Goal: Task Accomplishment & Management: Complete application form

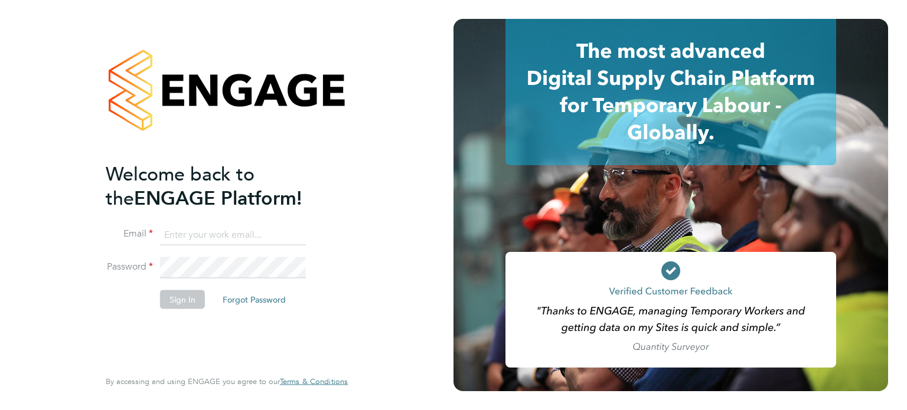
type input "[PERSON_NAME][EMAIL_ADDRESS][DOMAIN_NAME]"
click at [177, 299] on button "Sign In" at bounding box center [182, 299] width 45 height 19
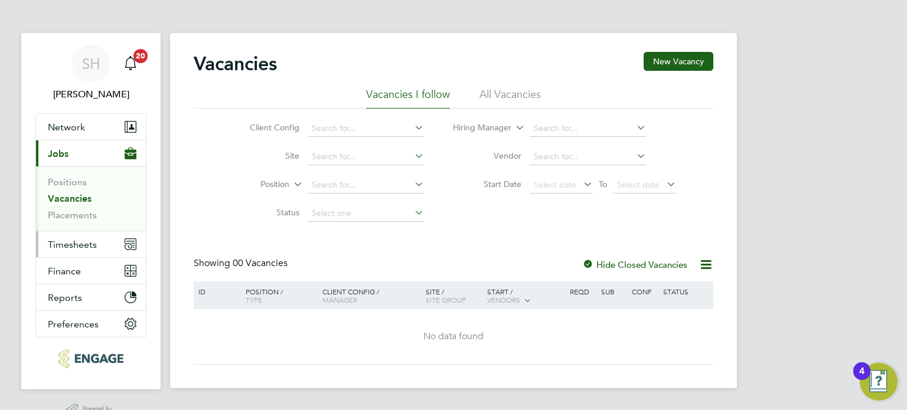
click at [67, 240] on span "Timesheets" at bounding box center [72, 244] width 49 height 11
click at [71, 240] on span "Timesheets" at bounding box center [72, 244] width 49 height 11
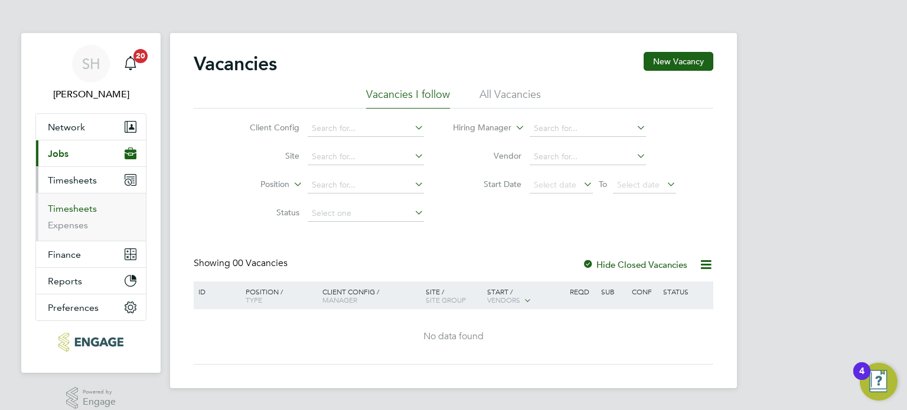
click at [75, 207] on link "Timesheets" at bounding box center [72, 208] width 49 height 11
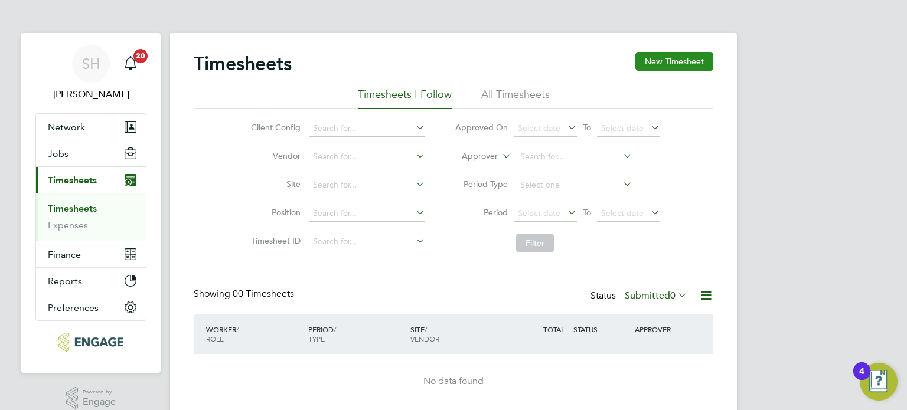
click at [661, 60] on button "New Timesheet" at bounding box center [674, 61] width 78 height 19
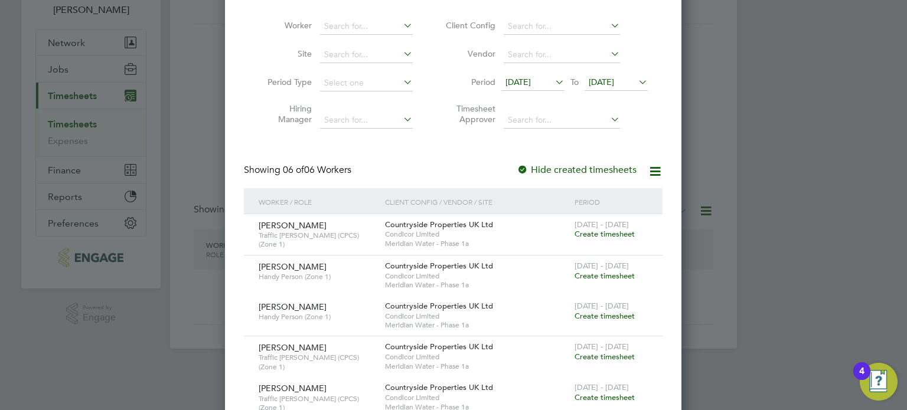
scroll to position [40, 0]
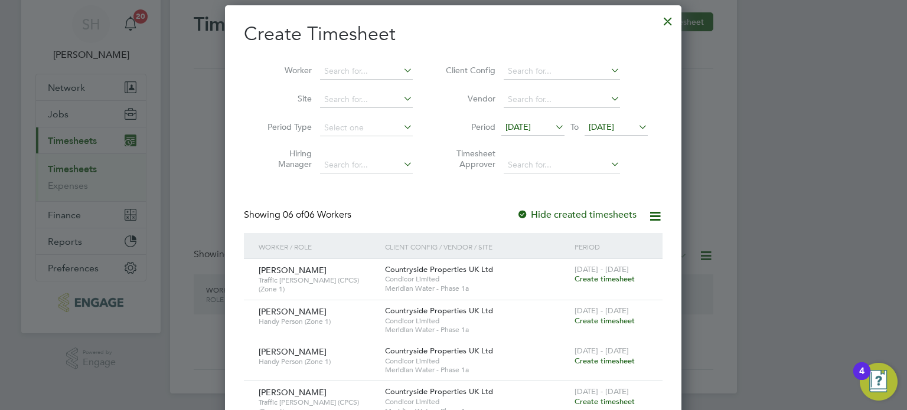
click at [553, 128] on icon at bounding box center [553, 127] width 0 height 17
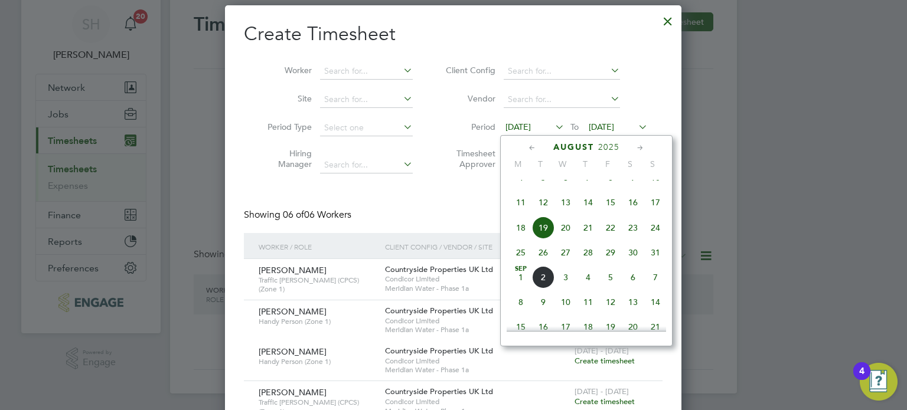
click at [515, 264] on span "25" at bounding box center [521, 253] width 22 height 22
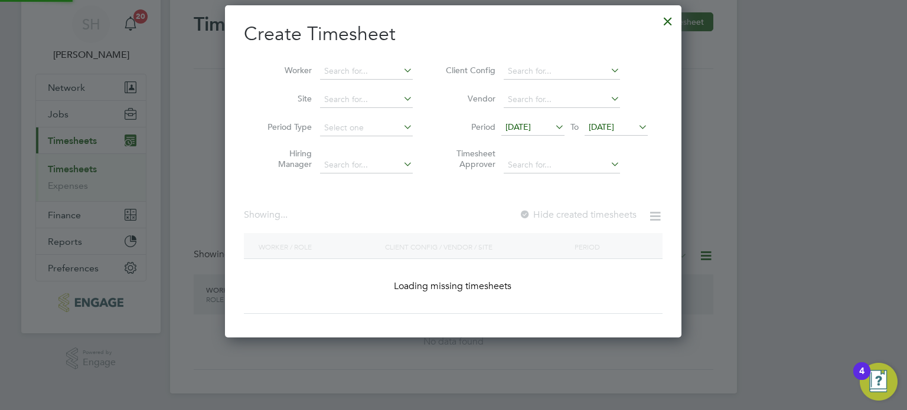
scroll to position [521, 457]
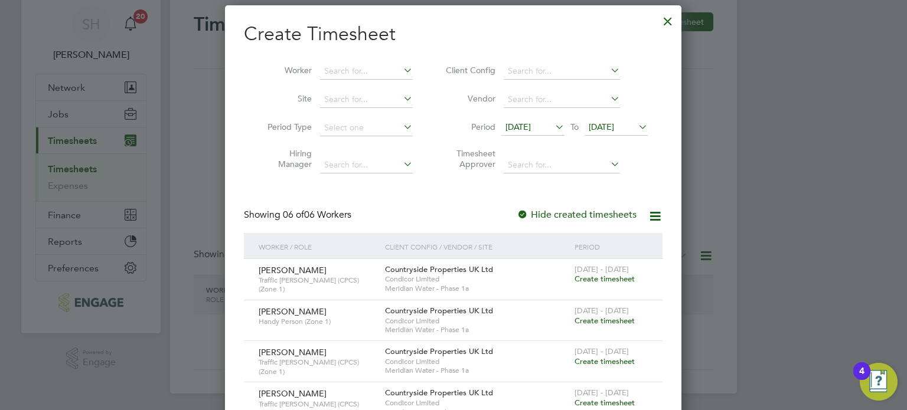
click at [636, 128] on icon at bounding box center [636, 127] width 0 height 17
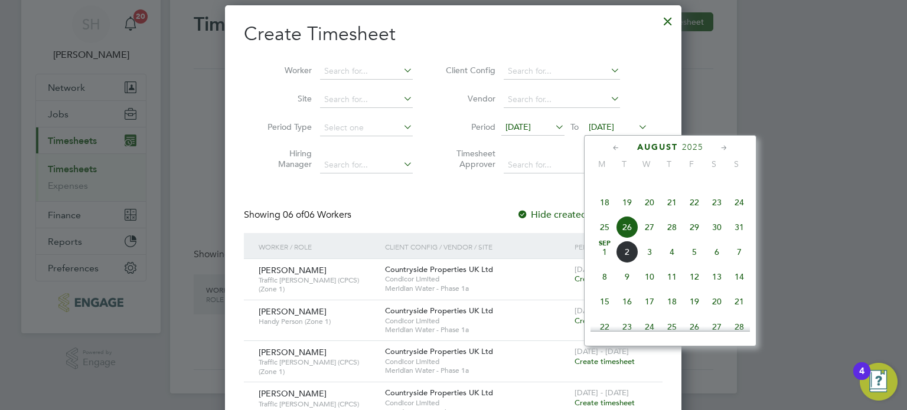
click at [741, 239] on span "31" at bounding box center [739, 227] width 22 height 22
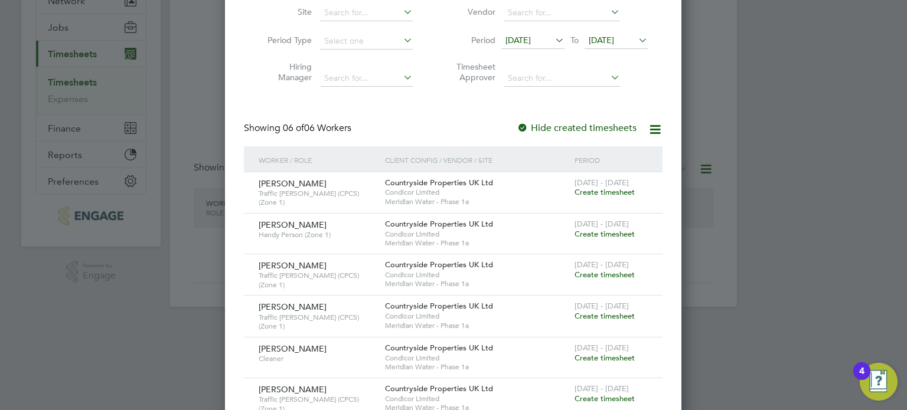
scroll to position [155, 0]
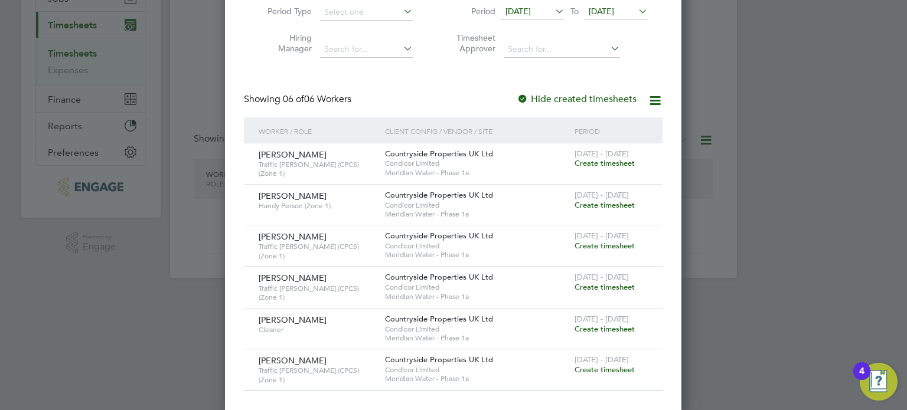
click at [601, 202] on span "Create timesheet" at bounding box center [605, 205] width 60 height 10
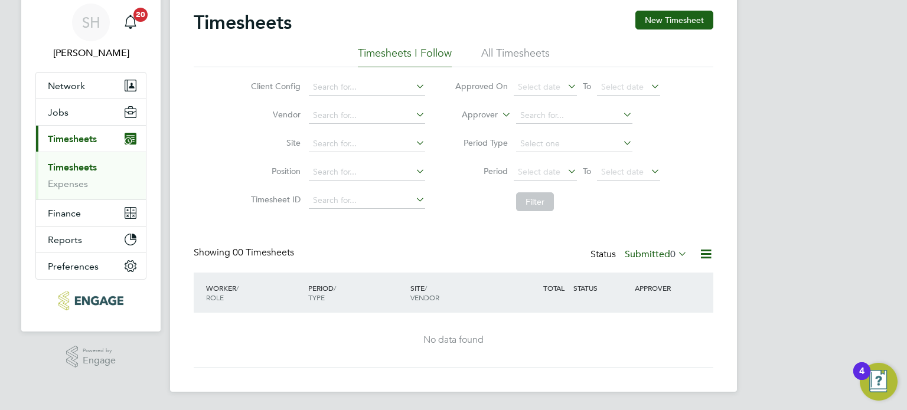
scroll to position [0, 0]
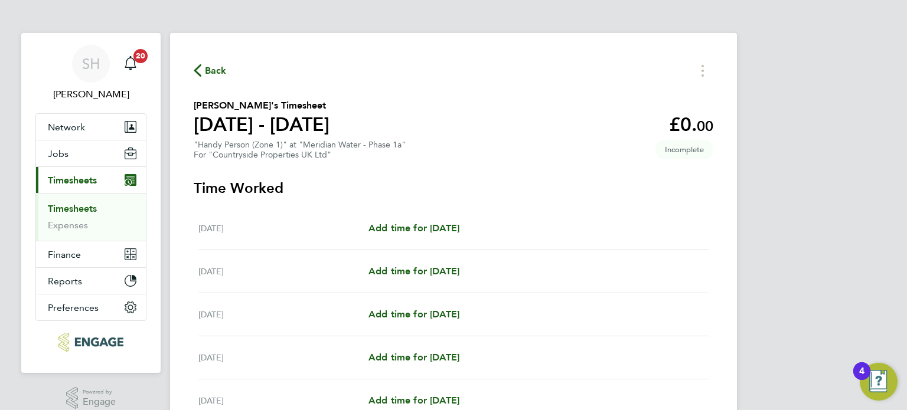
scroll to position [59, 0]
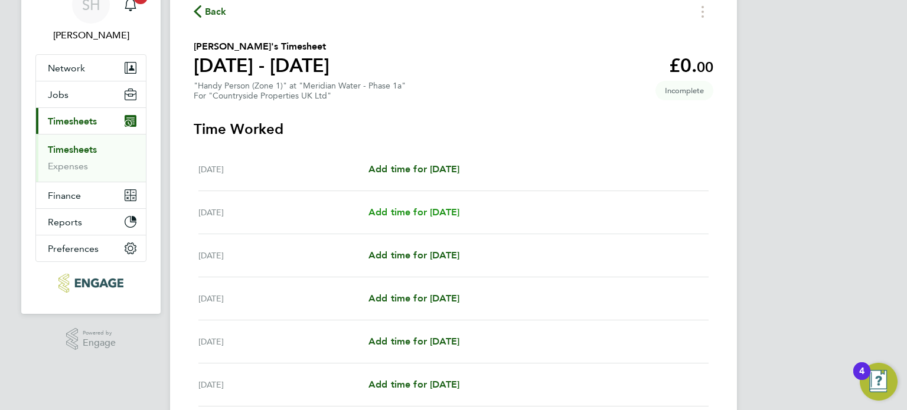
click at [411, 213] on span "Add time for [DATE]" at bounding box center [413, 212] width 91 height 11
select select "30"
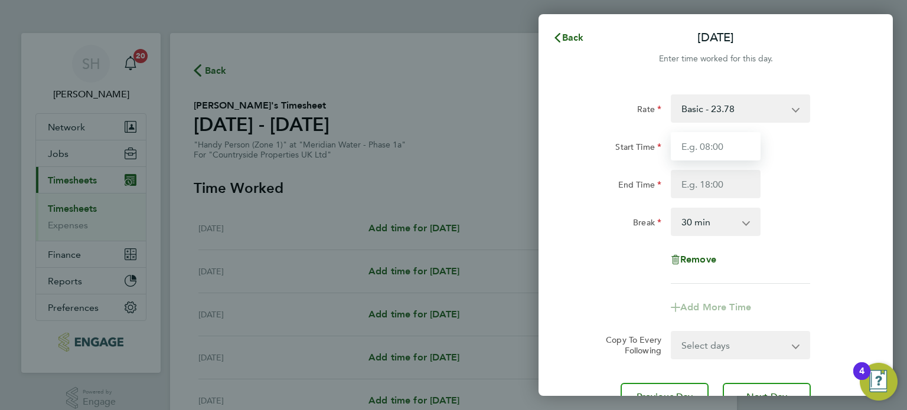
click at [728, 146] on input "Start Time" at bounding box center [716, 146] width 90 height 28
type input "08:00"
click at [730, 184] on input "End Time" at bounding box center [716, 184] width 90 height 28
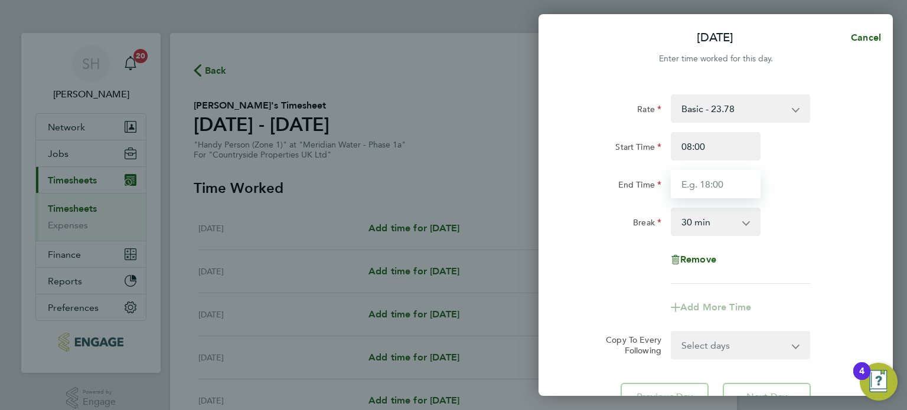
type input "18:30"
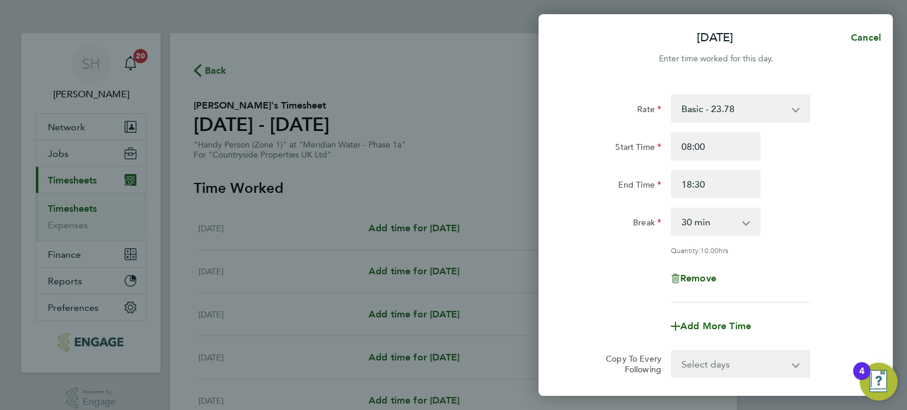
click at [782, 242] on div "Rate Basic - 23.78 Start Time 08:00 End Time 18:30 Break 0 min 15 min 30 min 45…" at bounding box center [716, 198] width 288 height 208
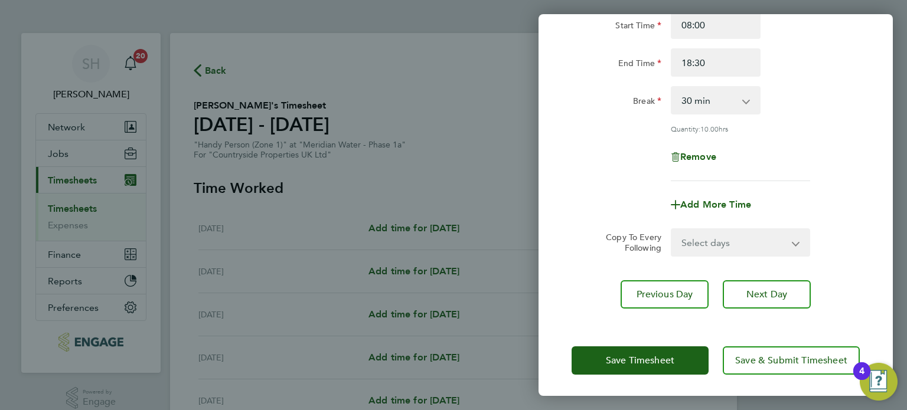
scroll to position [122, 0]
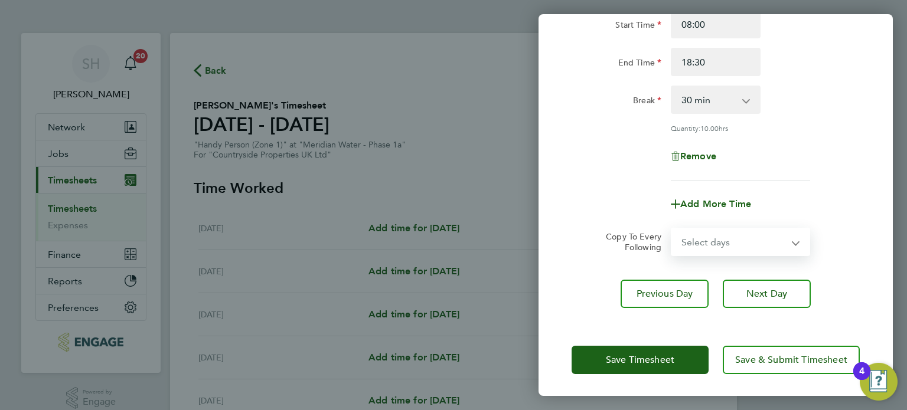
click at [793, 237] on select "Select days Day Weekday (Mon-Fri) Weekend (Sat-Sun) [DATE] [DATE] [DATE] [DATE]…" at bounding box center [734, 242] width 124 height 26
select select "WEEKDAY"
click at [672, 229] on select "Select days Day Weekday (Mon-Fri) Weekend (Sat-Sun) [DATE] [DATE] [DATE] [DATE]…" at bounding box center [734, 242] width 124 height 26
select select "[DATE]"
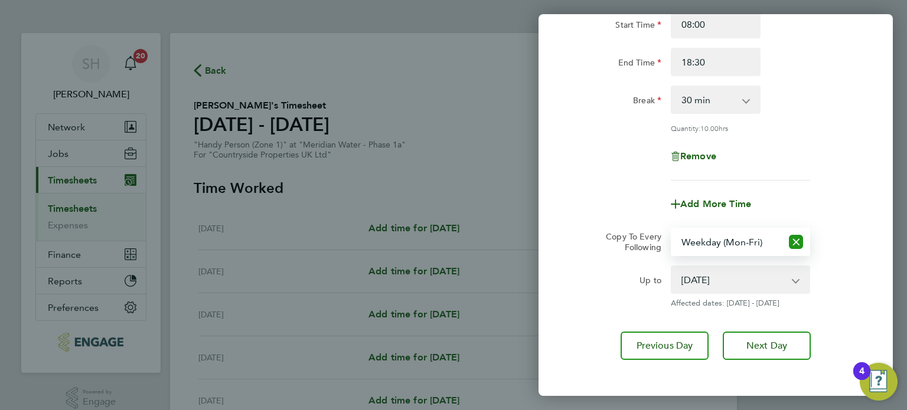
click at [791, 243] on icon "Reset selection" at bounding box center [796, 242] width 14 height 14
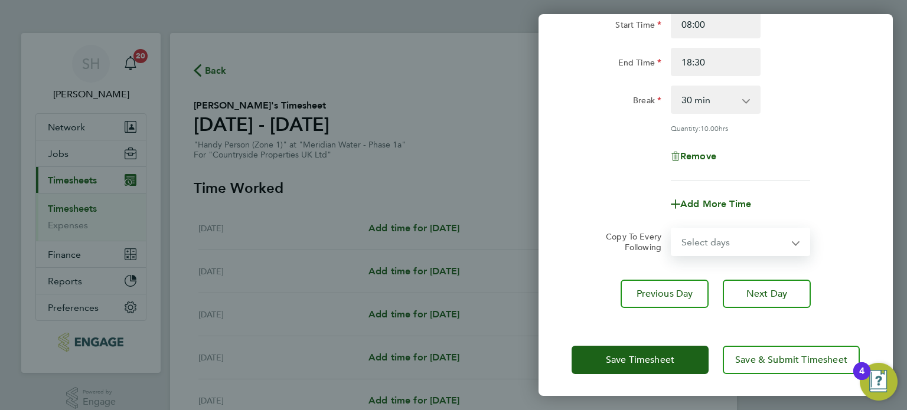
click at [753, 243] on select "Select days Day Weekday (Mon-Fri) Weekend (Sat-Sun) [DATE] [DATE] [DATE] [DATE]…" at bounding box center [734, 242] width 124 height 26
select select "DAY"
click at [672, 229] on select "Select days Day Weekday (Mon-Fri) Weekend (Sat-Sun) [DATE] [DATE] [DATE] [DATE]…" at bounding box center [734, 242] width 124 height 26
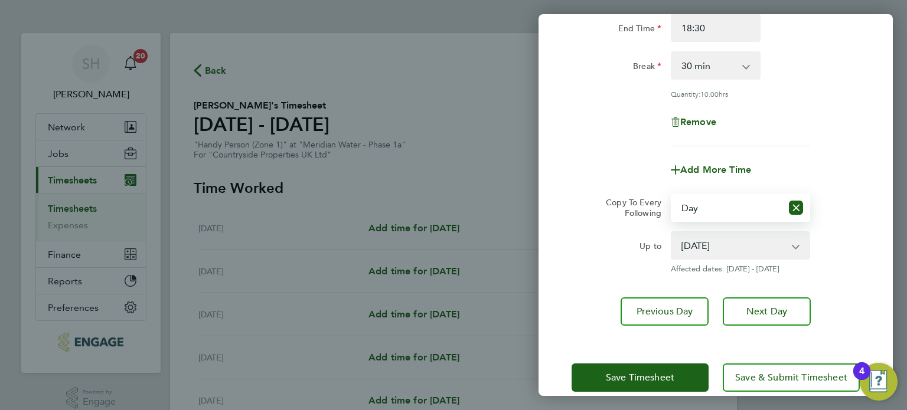
scroll to position [174, 0]
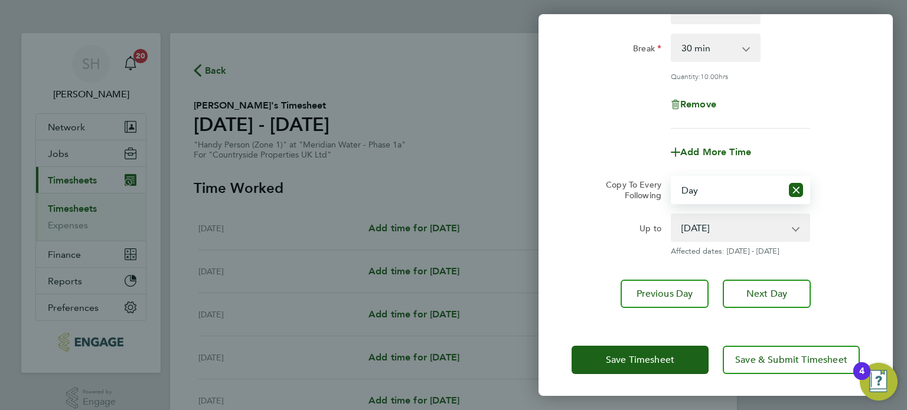
click at [794, 229] on select "[DATE] [DATE] [DATE] [DATE] [DATE]" at bounding box center [733, 228] width 123 height 26
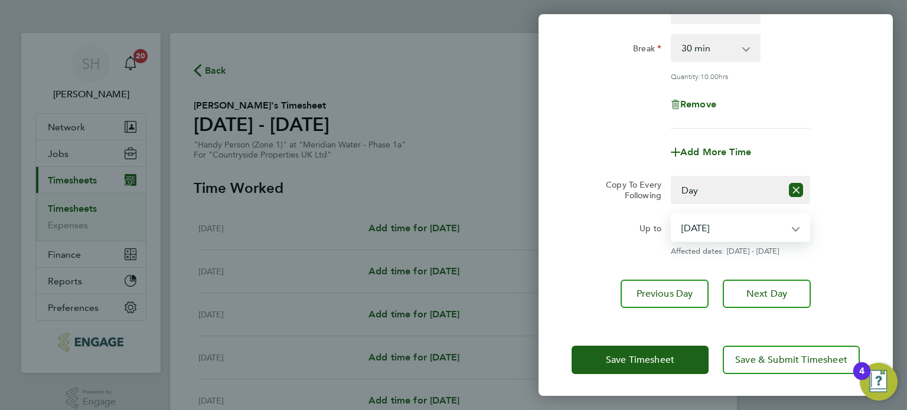
select select "[DATE]"
click at [672, 215] on select "[DATE] [DATE] [DATE] [DATE] [DATE]" at bounding box center [733, 228] width 123 height 26
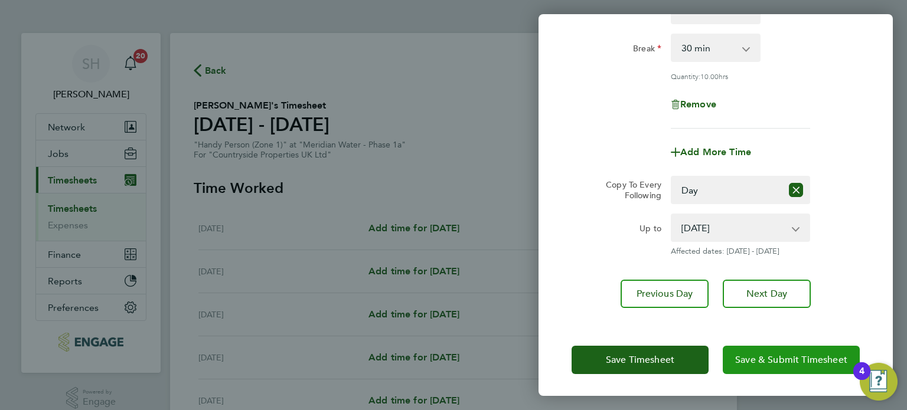
click at [769, 361] on span "Save & Submit Timesheet" at bounding box center [791, 360] width 112 height 12
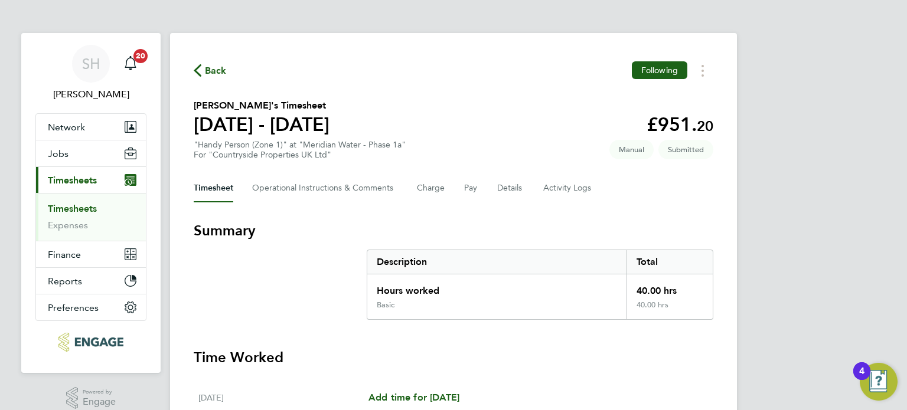
click at [215, 72] on span "Back" at bounding box center [216, 71] width 22 height 14
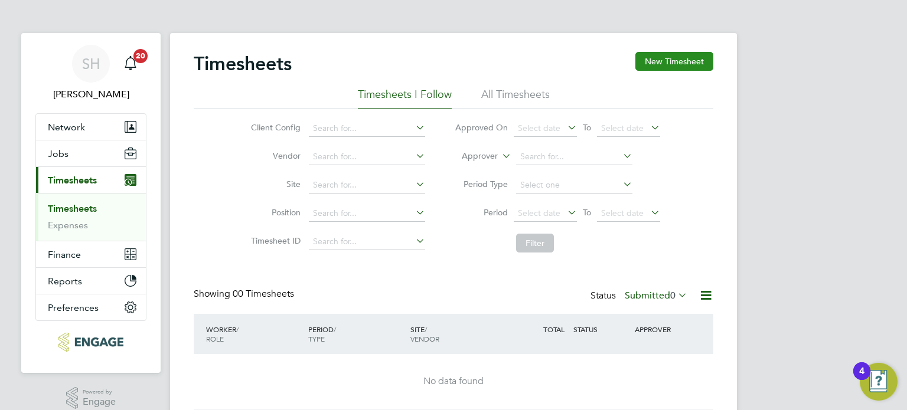
click at [679, 62] on button "New Timesheet" at bounding box center [674, 61] width 78 height 19
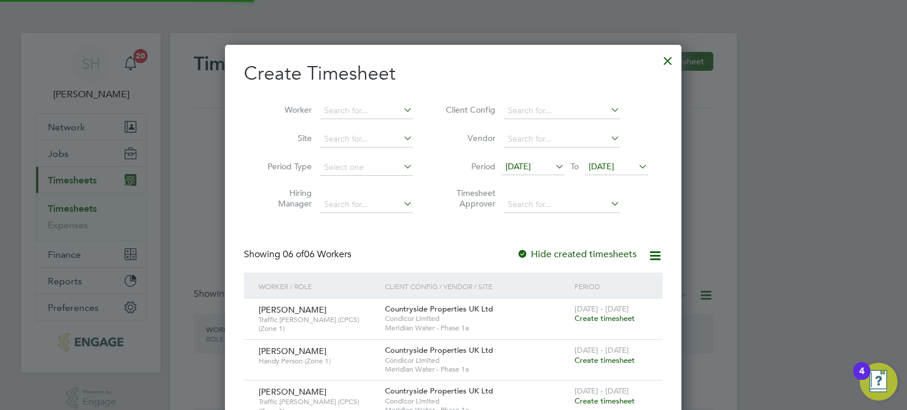
scroll to position [602, 457]
click at [531, 166] on span "[DATE]" at bounding box center [517, 166] width 25 height 11
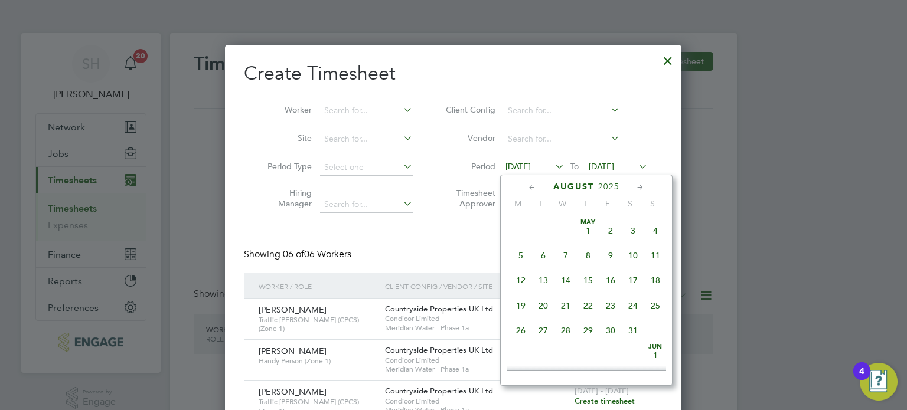
scroll to position [437, 0]
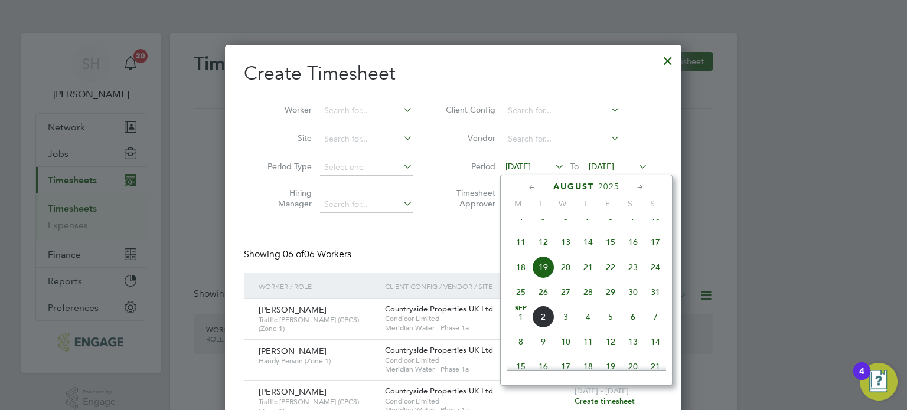
click at [521, 304] on span "25" at bounding box center [521, 292] width 22 height 22
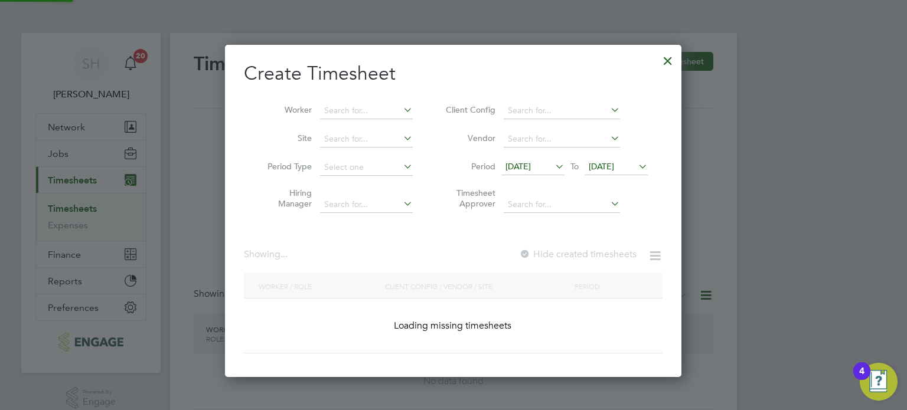
scroll to position [481, 457]
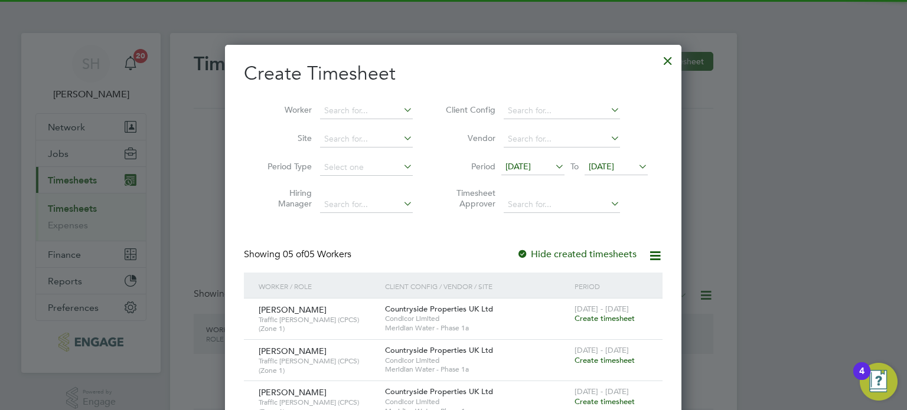
click at [636, 162] on icon at bounding box center [636, 166] width 0 height 17
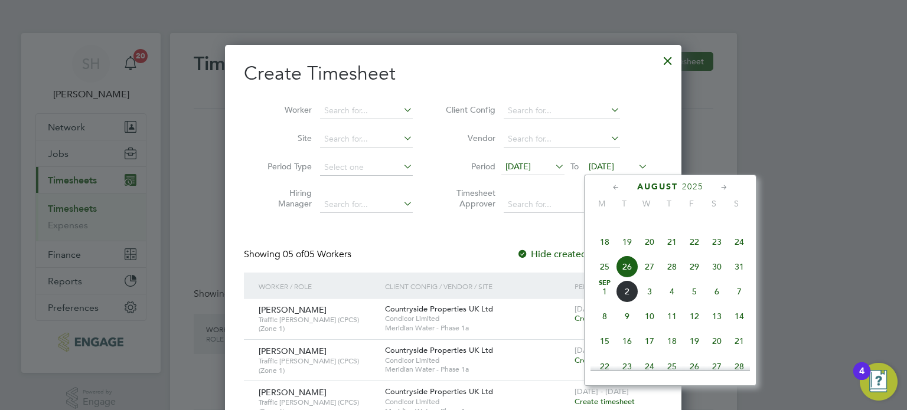
click at [737, 278] on span "31" at bounding box center [739, 267] width 22 height 22
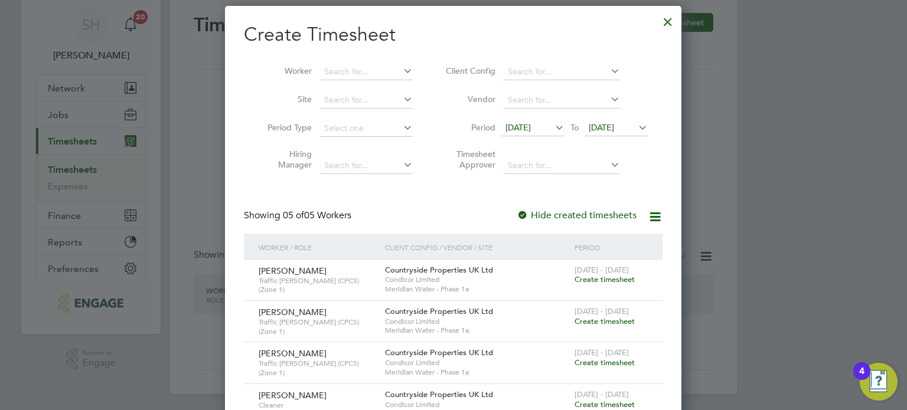
scroll to position [115, 0]
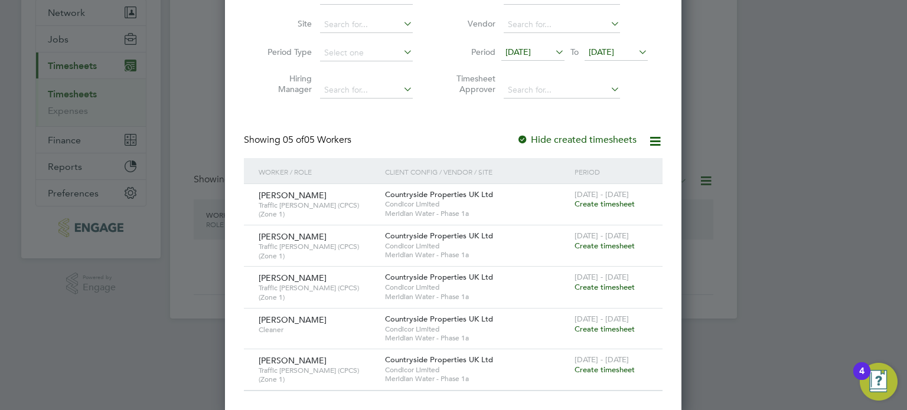
click at [598, 284] on span "Create timesheet" at bounding box center [605, 287] width 60 height 10
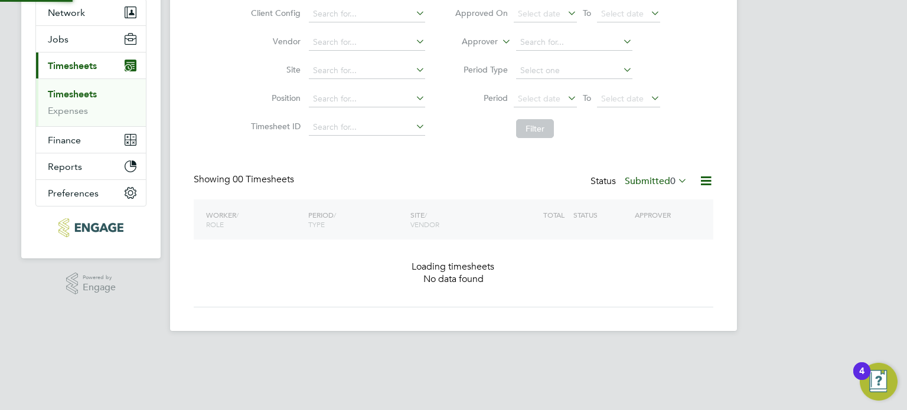
scroll to position [0, 0]
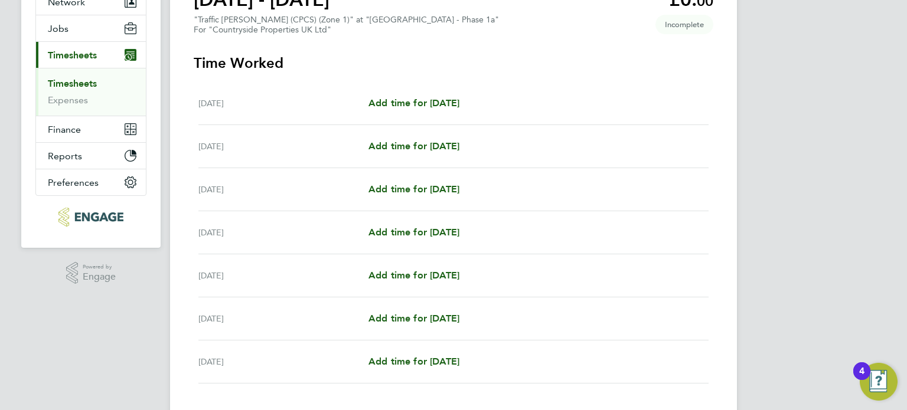
scroll to position [177, 0]
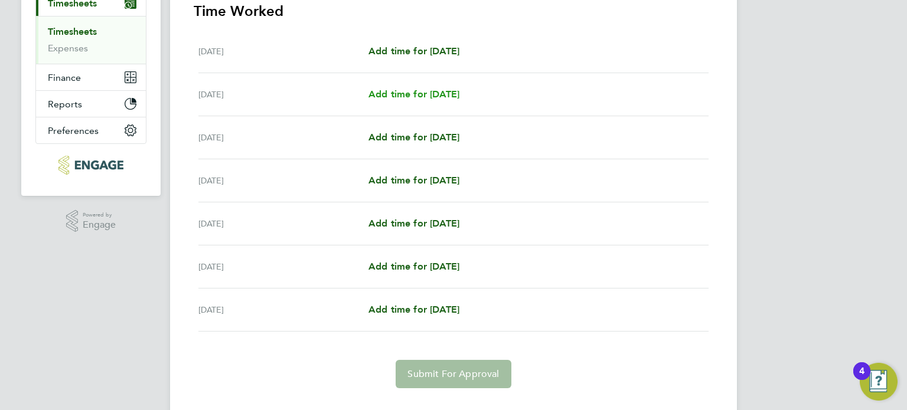
click at [420, 92] on span "Add time for [DATE]" at bounding box center [413, 94] width 91 height 11
select select "30"
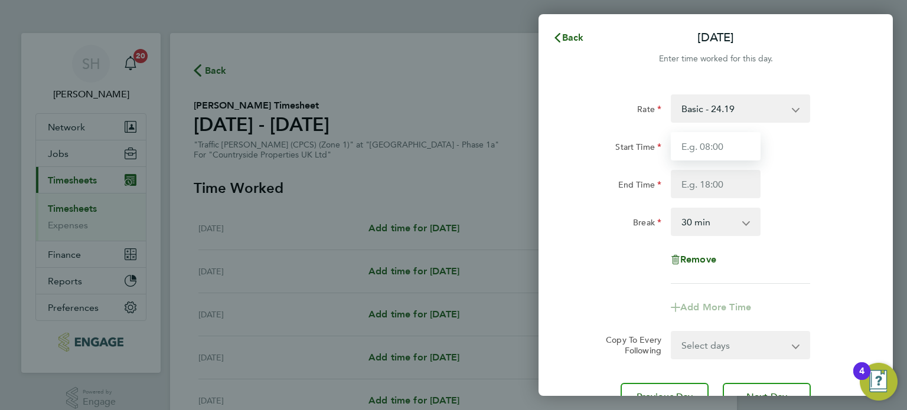
click at [732, 146] on input "Start Time" at bounding box center [716, 146] width 90 height 28
type input "07:00"
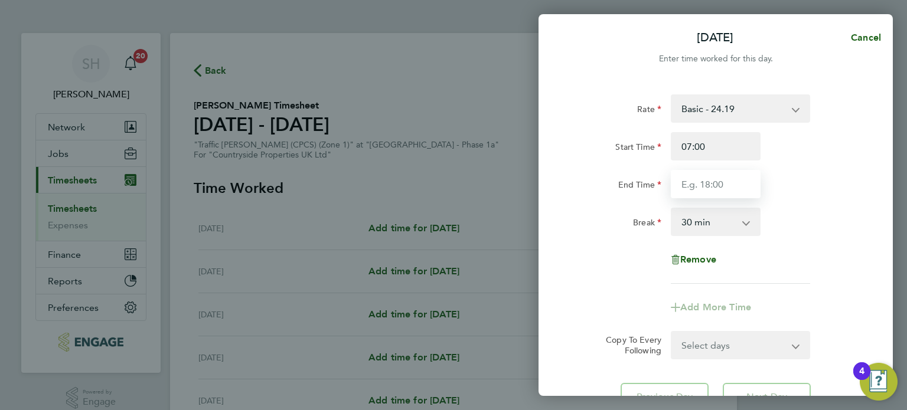
click at [728, 186] on input "End Time" at bounding box center [716, 184] width 90 height 28
type input "18:00"
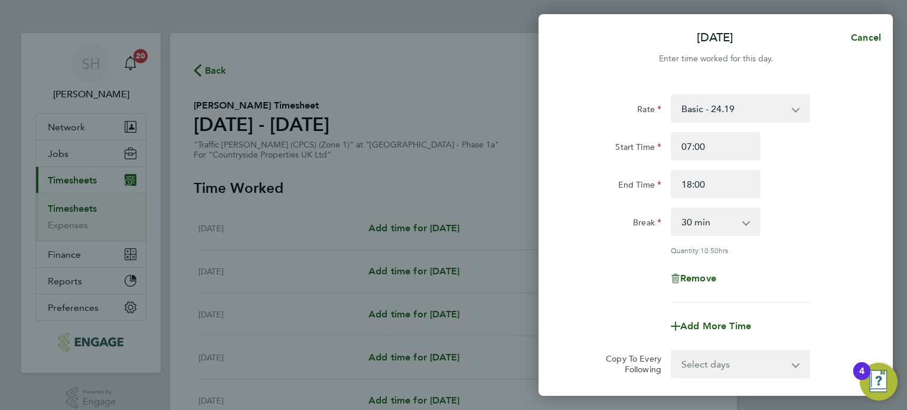
click at [751, 240] on div "Rate Basic - 24.19 Start Time 07:00 End Time 18:00 Break 0 min 15 min 30 min 45…" at bounding box center [716, 198] width 288 height 208
click at [712, 146] on input "07:00" at bounding box center [716, 146] width 90 height 28
drag, startPoint x: 712, startPoint y: 146, endPoint x: 654, endPoint y: 142, distance: 57.5
click at [654, 142] on div "Start Time 07:00" at bounding box center [716, 146] width 298 height 28
type input "08:00"
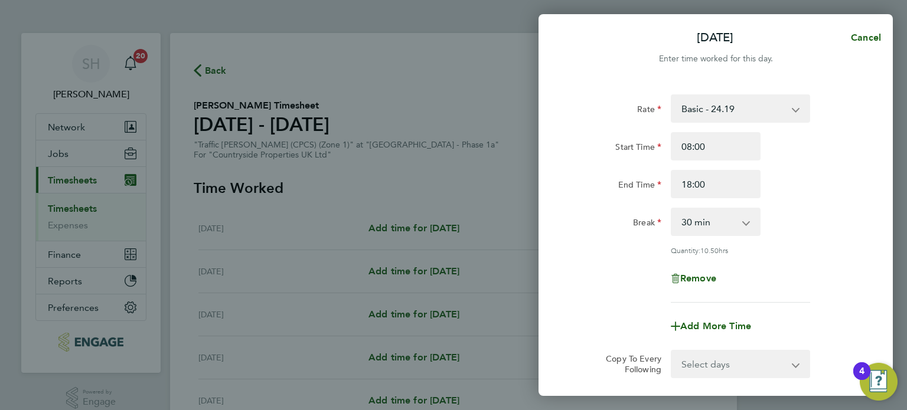
click at [811, 159] on div "Start Time 08:00" at bounding box center [716, 146] width 298 height 28
click at [735, 186] on input "18:00" at bounding box center [716, 184] width 90 height 28
drag, startPoint x: 735, startPoint y: 186, endPoint x: 657, endPoint y: 187, distance: 77.4
click at [657, 187] on div "End Time 18:00" at bounding box center [716, 184] width 298 height 28
type input "18:30"
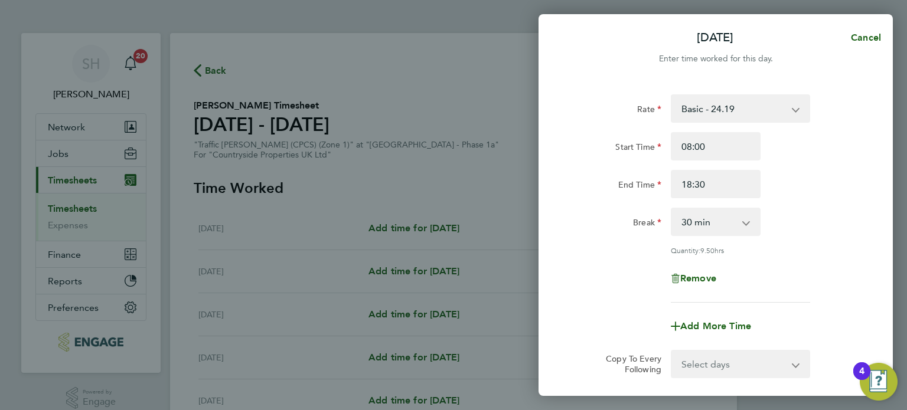
click at [789, 239] on div "Rate Basic - 24.19 Start Time 08:00 End Time 18:30 Break 0 min 15 min 30 min 45…" at bounding box center [716, 198] width 288 height 208
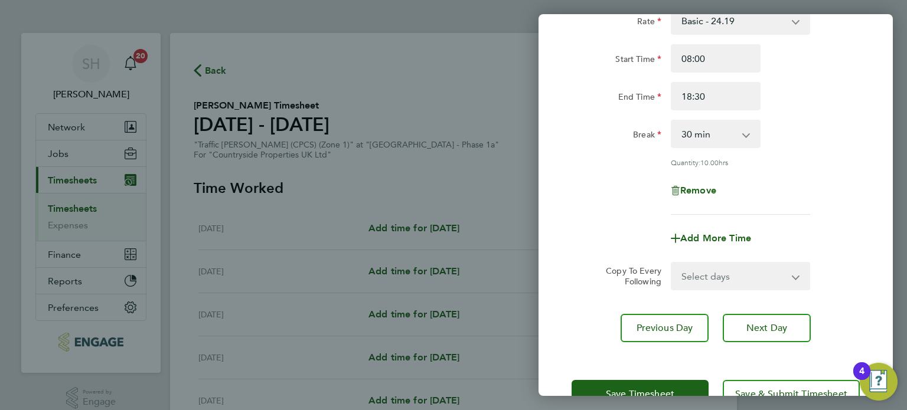
scroll to position [118, 0]
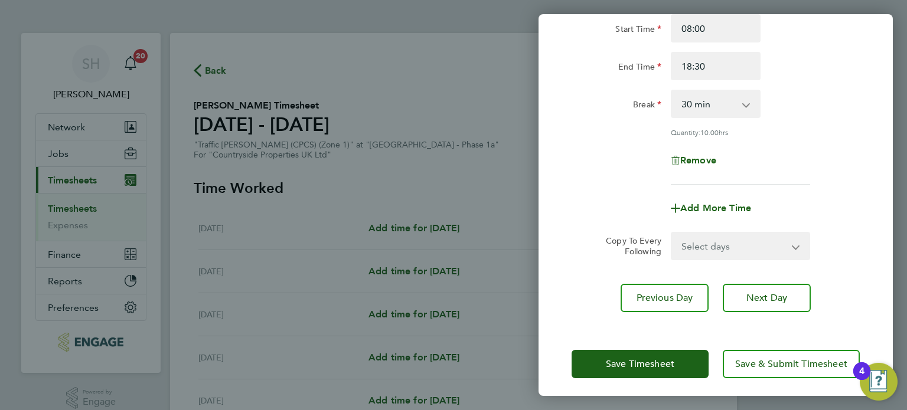
click at [792, 249] on select "Select days Day Weekday (Mon-Fri) Weekend (Sat-Sun) [DATE] [DATE] [DATE] [DATE]…" at bounding box center [734, 246] width 124 height 26
select select "DAY"
click at [672, 233] on select "Select days Day Weekday (Mon-Fri) Weekend (Sat-Sun) [DATE] [DATE] [DATE] [DATE]…" at bounding box center [734, 246] width 124 height 26
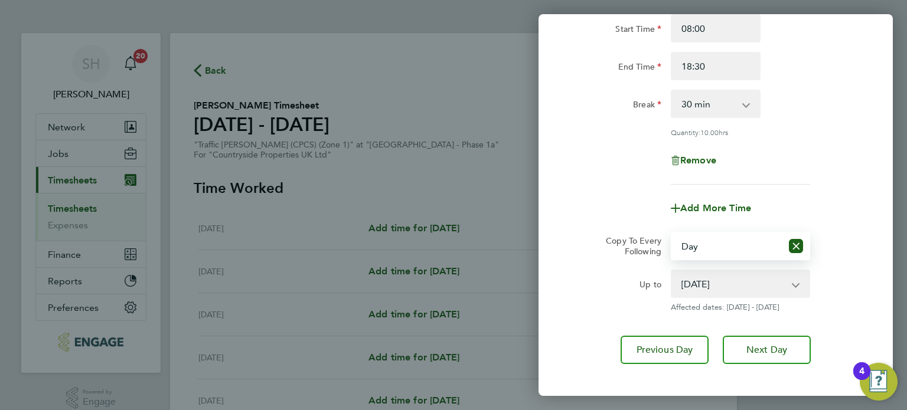
scroll to position [174, 0]
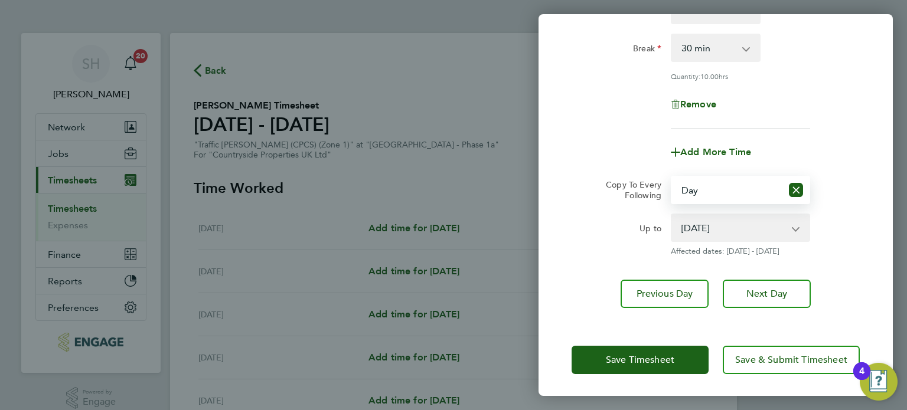
click at [770, 229] on select "[DATE] [DATE] [DATE] [DATE] [DATE]" at bounding box center [733, 228] width 123 height 26
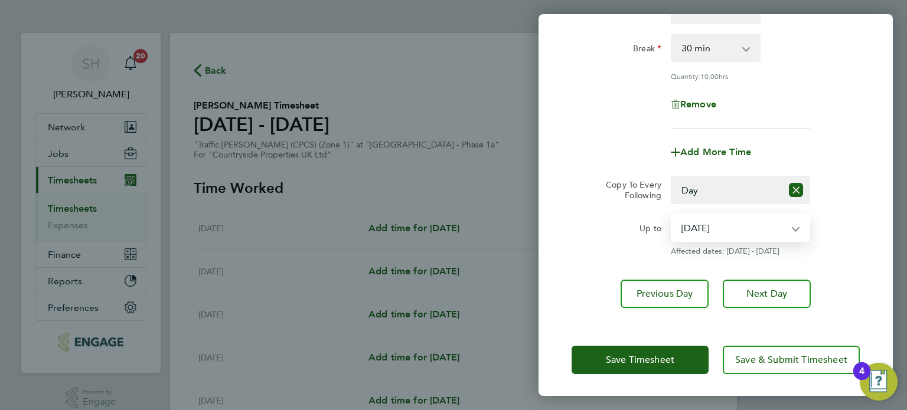
click at [672, 215] on select "[DATE] [DATE] [DATE] [DATE] [DATE]" at bounding box center [733, 228] width 123 height 26
click at [821, 214] on div "Up to [DATE] [DATE] [DATE] [DATE] [DATE] Affected dates: [DATE] - [DATE]" at bounding box center [716, 235] width 298 height 43
click at [796, 226] on app-icon-cross-button at bounding box center [802, 228] width 14 height 26
click at [834, 238] on div "Up to [DATE] [DATE] [DATE] [DATE] [DATE] Affected dates: [DATE] - [DATE]" at bounding box center [716, 235] width 298 height 43
click at [742, 229] on select "[DATE] [DATE] [DATE] [DATE] [DATE]" at bounding box center [733, 228] width 123 height 26
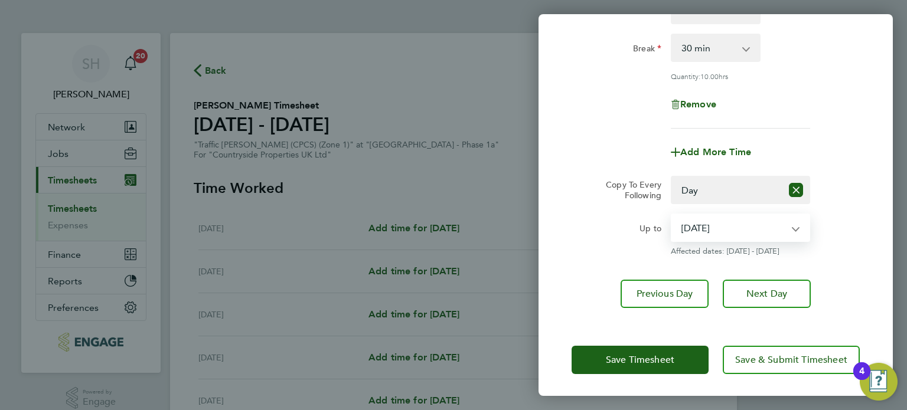
select select "[DATE]"
click at [672, 215] on select "[DATE] [DATE] [DATE] [DATE] [DATE]" at bounding box center [733, 228] width 123 height 26
click at [829, 218] on div "Up to [DATE] [DATE] [DATE] [DATE] [DATE] Affected dates: [DATE] - [DATE]" at bounding box center [716, 235] width 298 height 43
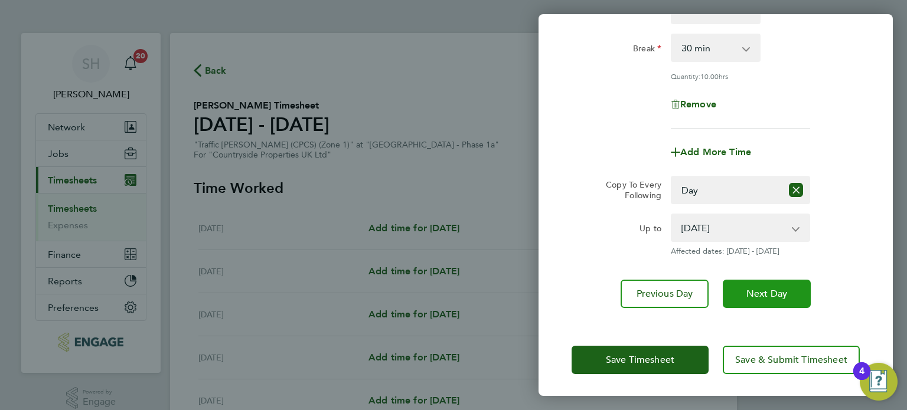
click at [763, 293] on span "Next Day" at bounding box center [766, 294] width 41 height 12
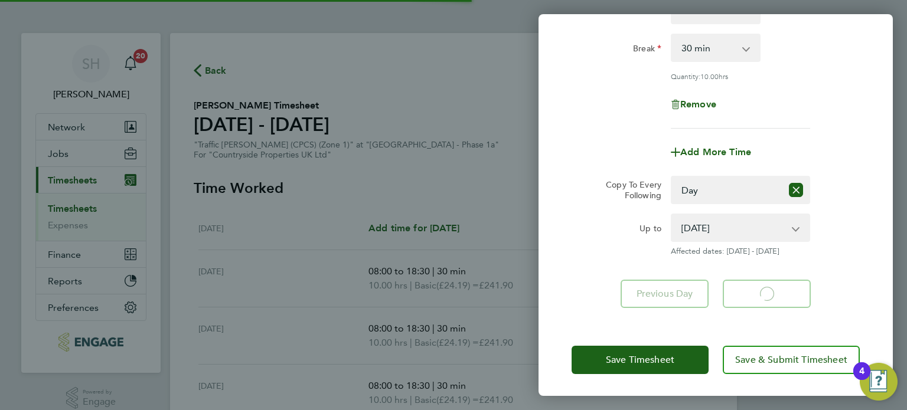
select select "30"
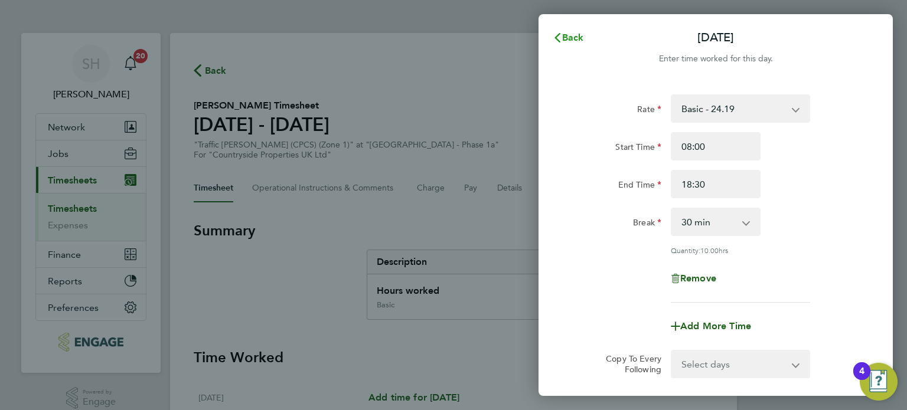
click at [565, 33] on span "Back" at bounding box center [573, 37] width 22 height 11
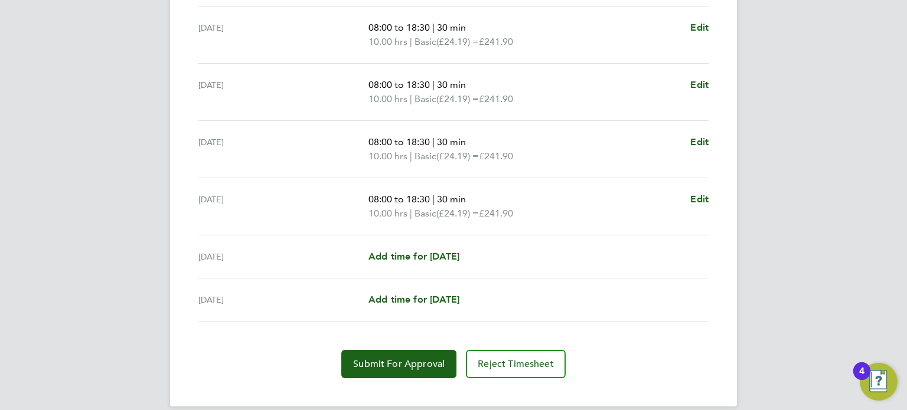
scroll to position [427, 0]
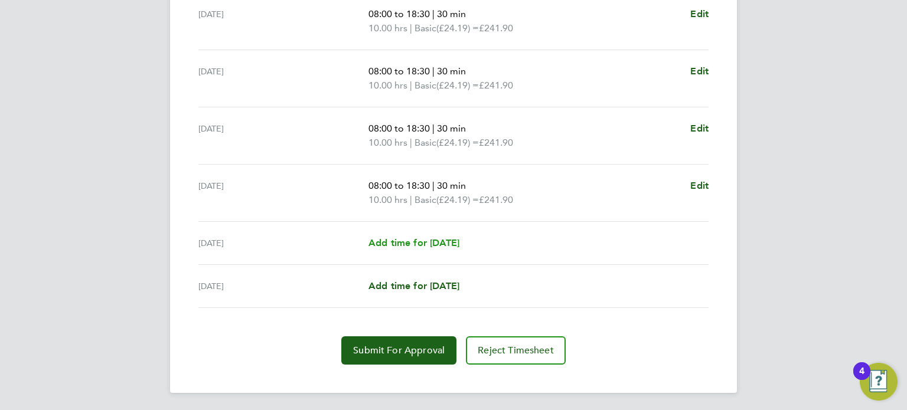
click at [435, 239] on span "Add time for [DATE]" at bounding box center [413, 242] width 91 height 11
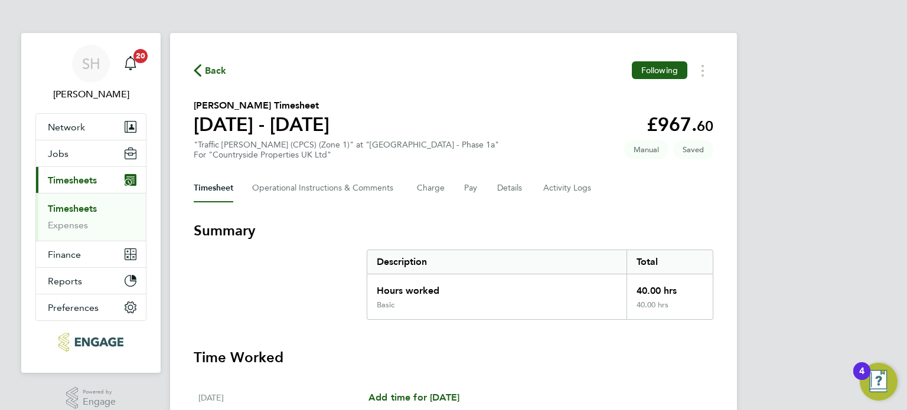
select select "30"
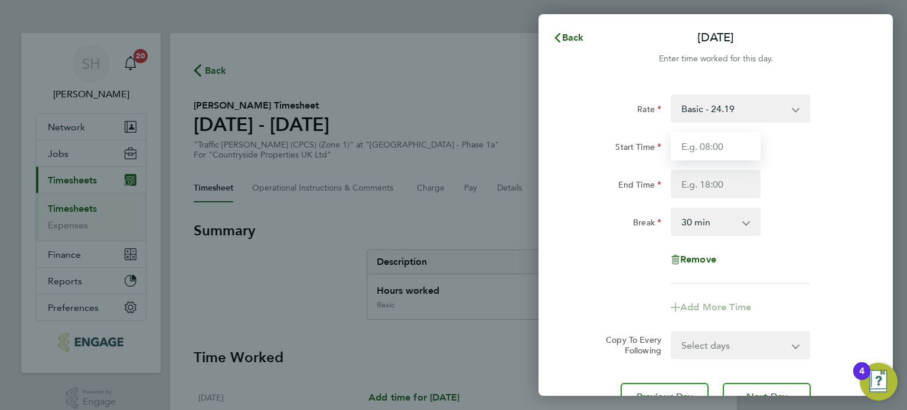
click at [730, 146] on input "Start Time" at bounding box center [716, 146] width 90 height 28
type input "08:00"
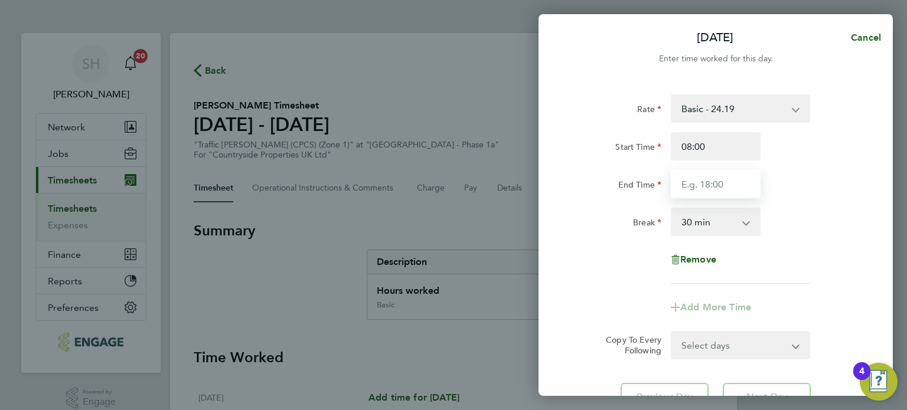
click at [728, 185] on input "End Time" at bounding box center [716, 184] width 90 height 28
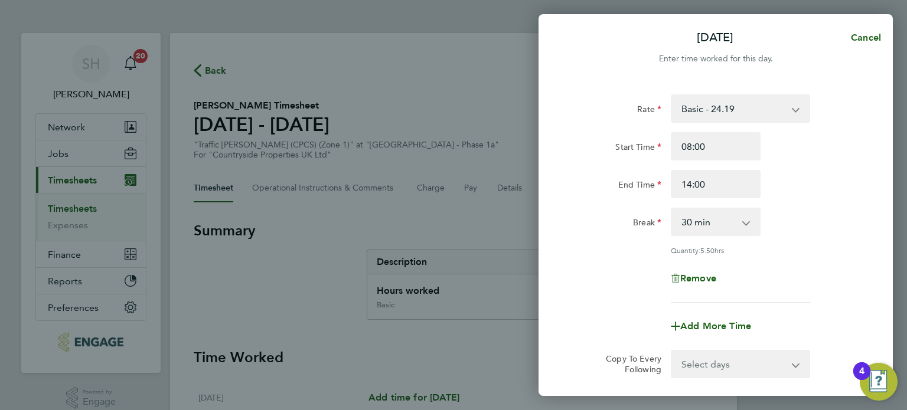
click at [823, 223] on div "Break 0 min 15 min 30 min 45 min 60 min 75 min 90 min" at bounding box center [716, 222] width 298 height 28
click at [746, 223] on app-icon-cross-button at bounding box center [752, 222] width 14 height 26
drag, startPoint x: 721, startPoint y: 185, endPoint x: 677, endPoint y: 191, distance: 44.1
click at [677, 191] on input "14:00" at bounding box center [716, 184] width 90 height 28
click at [797, 208] on div "Break 0 min 15 min 30 min 45 min 60 min 75 min 90 min" at bounding box center [716, 222] width 298 height 28
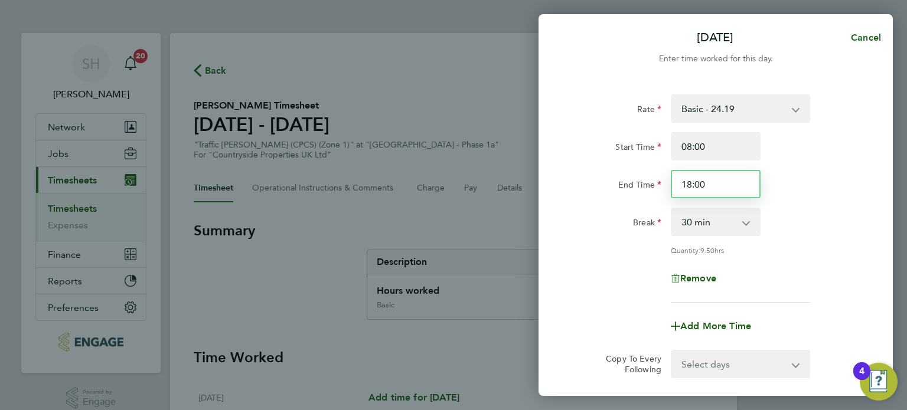
drag, startPoint x: 715, startPoint y: 187, endPoint x: 650, endPoint y: 172, distance: 66.0
click at [650, 172] on div "End Time 18:00" at bounding box center [716, 184] width 298 height 28
type input "18:30"
click at [807, 200] on div "Rate Basic - 24.19 Start Time 08:00 End Time 18:30 Break 0 min 15 min 30 min 45…" at bounding box center [716, 198] width 288 height 208
click at [813, 251] on div "Quantity: 10.00 hrs" at bounding box center [740, 250] width 149 height 9
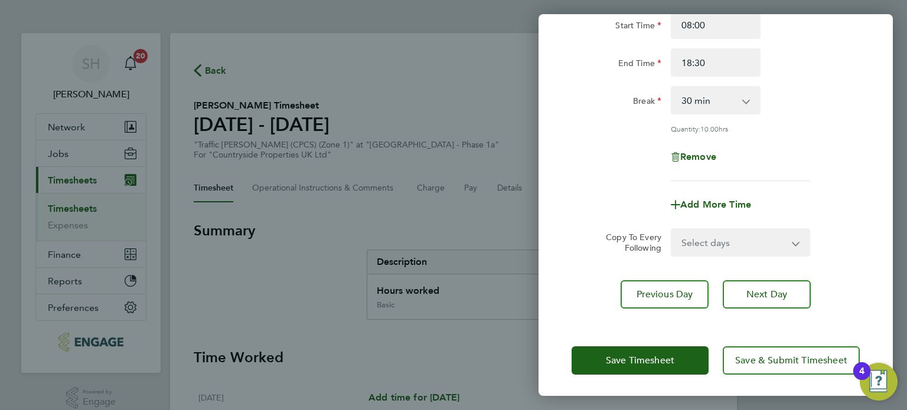
scroll to position [122, 0]
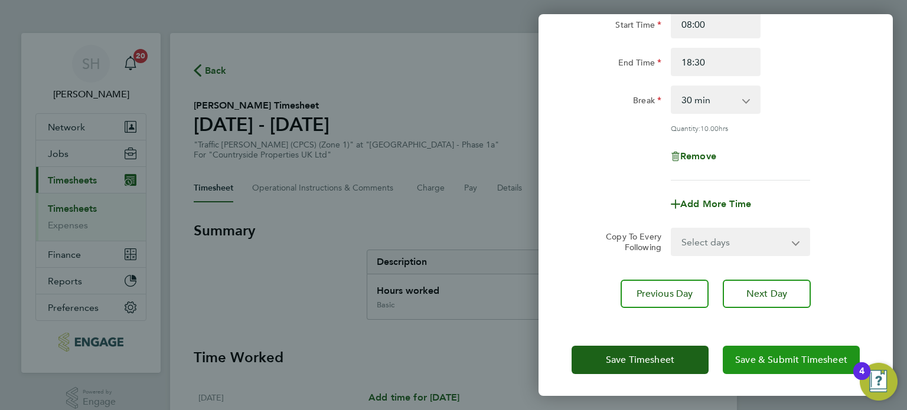
click at [763, 359] on span "Save & Submit Timesheet" at bounding box center [791, 360] width 112 height 12
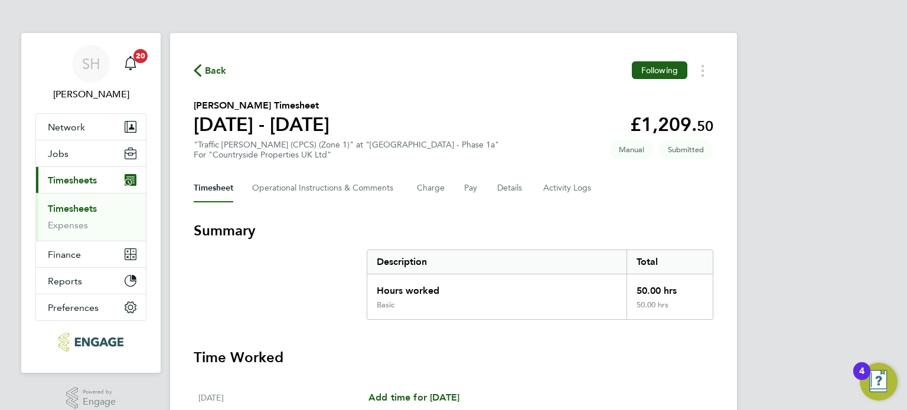
click at [217, 69] on span "Back" at bounding box center [216, 71] width 22 height 14
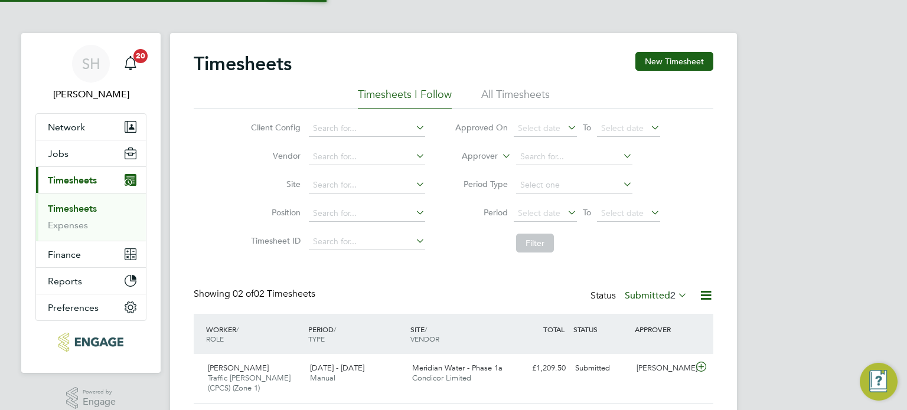
scroll to position [30, 103]
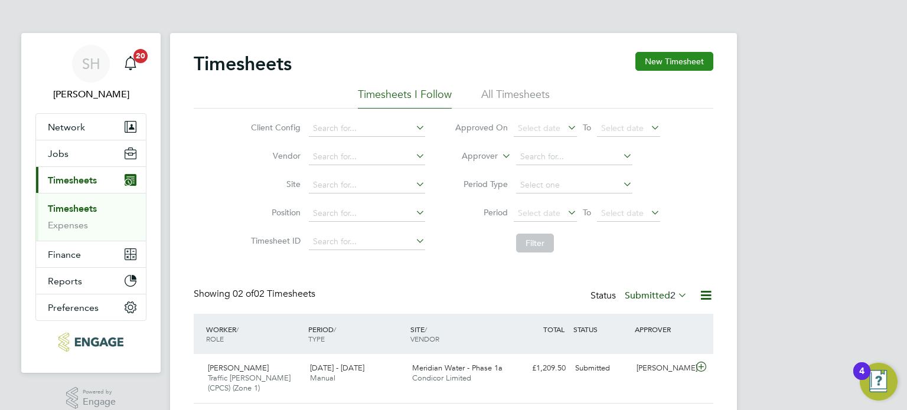
click at [676, 63] on button "New Timesheet" at bounding box center [674, 61] width 78 height 19
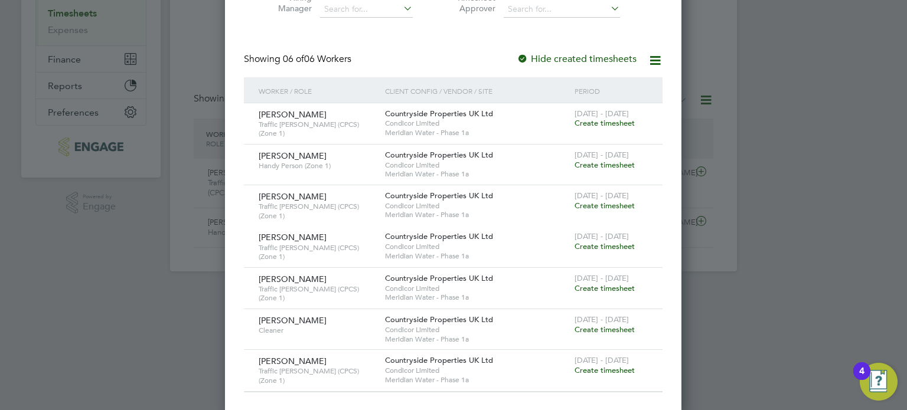
scroll to position [0, 0]
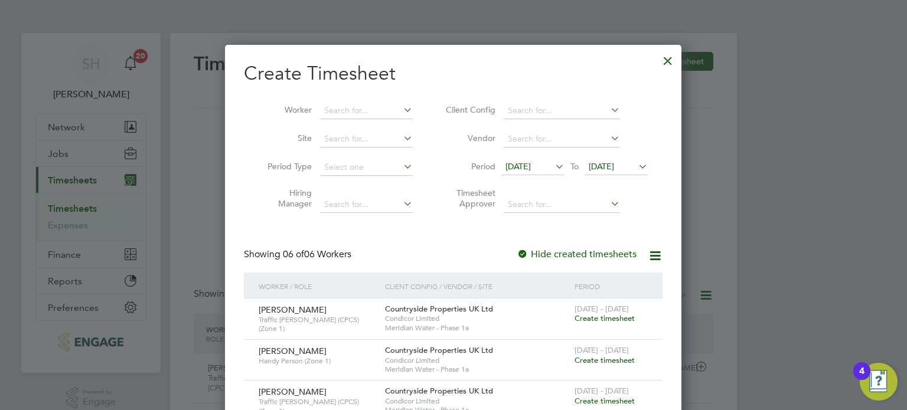
click at [522, 169] on span "[DATE]" at bounding box center [517, 166] width 25 height 11
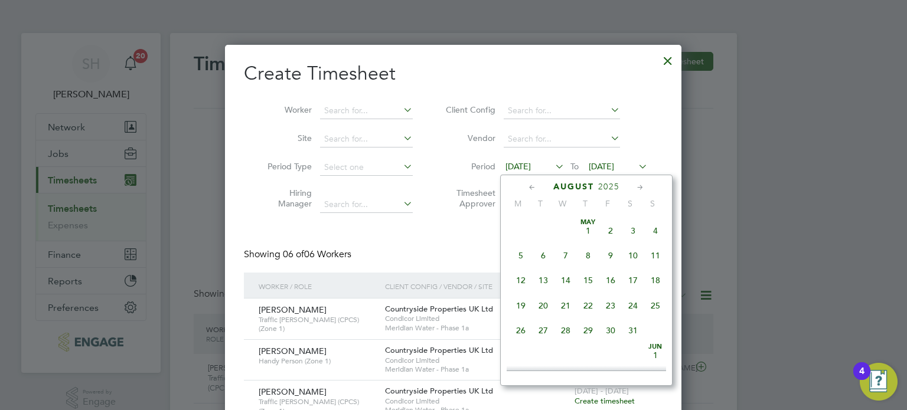
scroll to position [437, 0]
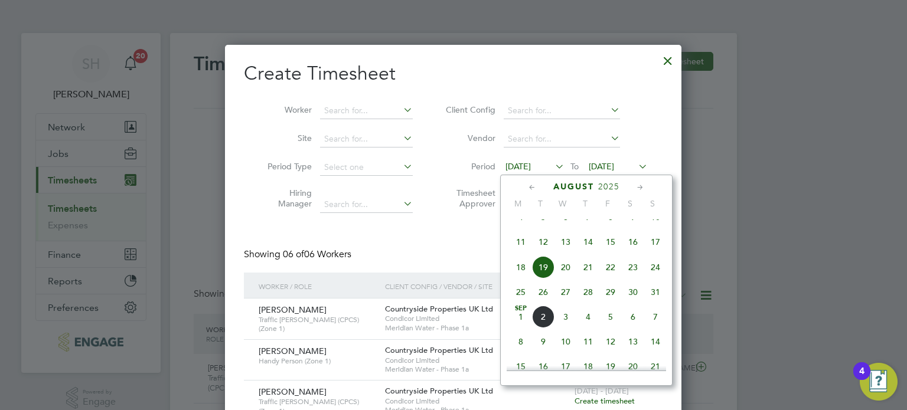
click at [520, 304] on span "25" at bounding box center [521, 292] width 22 height 22
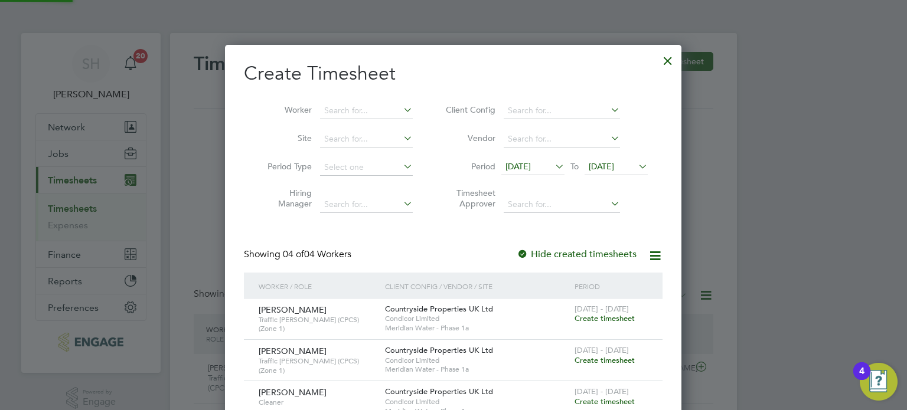
scroll to position [440, 457]
click at [636, 167] on icon at bounding box center [636, 166] width 0 height 17
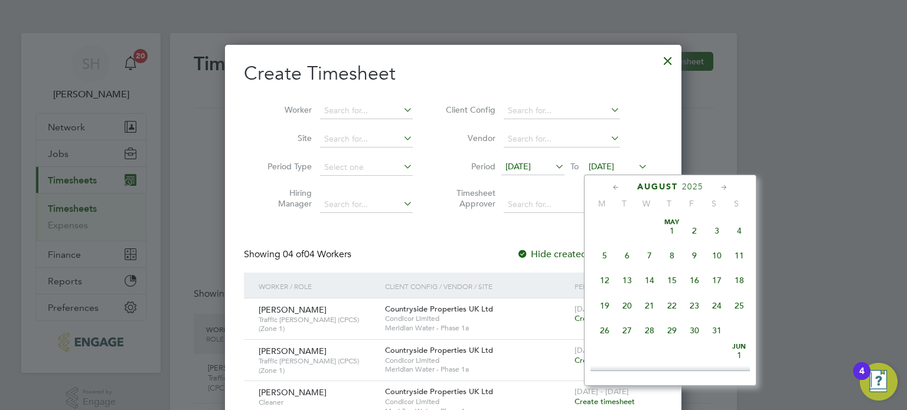
scroll to position [462, 0]
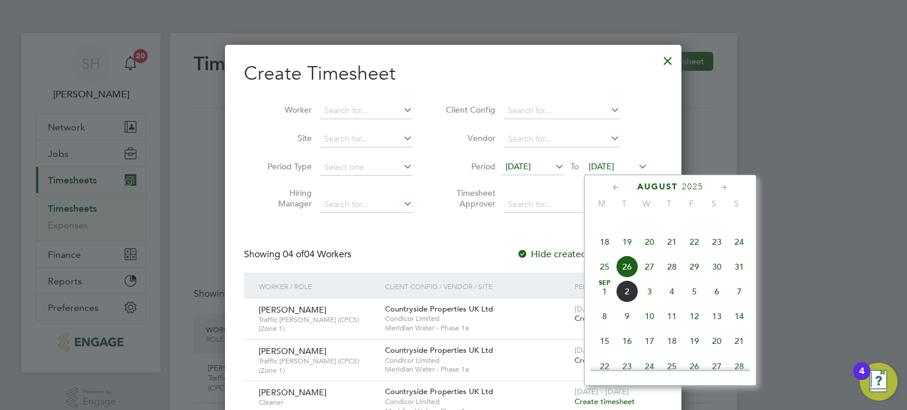
click at [738, 277] on span "31" at bounding box center [739, 267] width 22 height 22
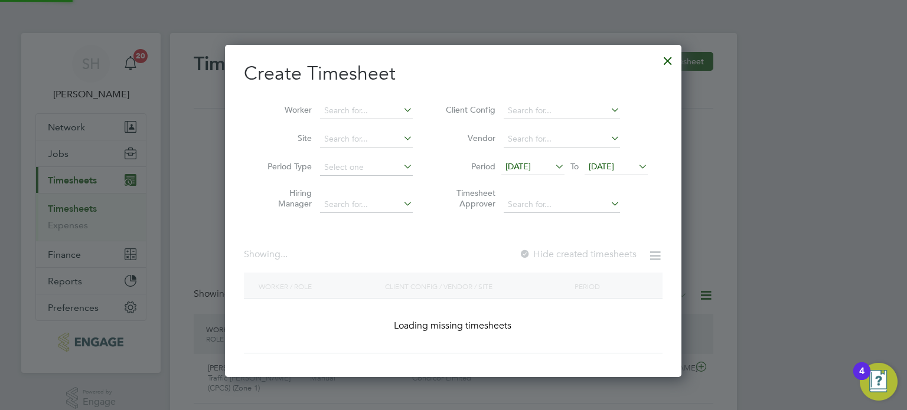
scroll to position [0, 0]
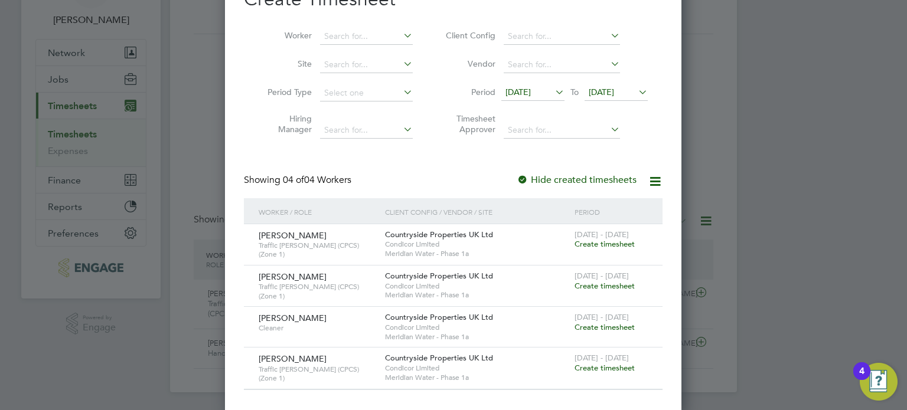
click at [606, 324] on span "Create timesheet" at bounding box center [605, 327] width 60 height 10
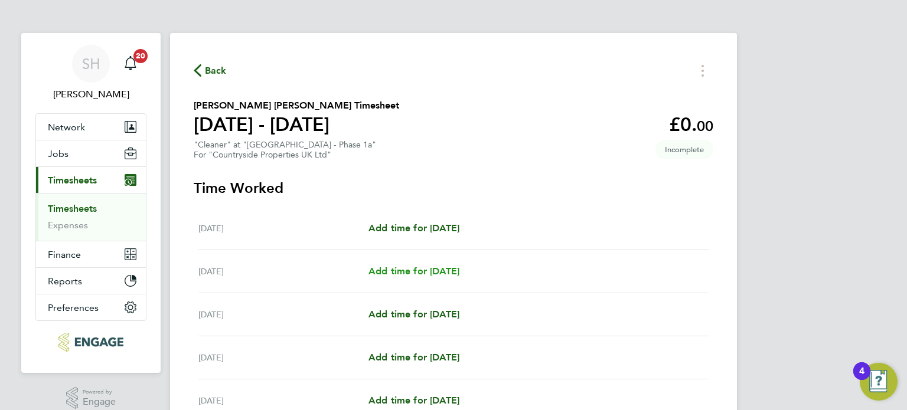
click at [418, 270] on span "Add time for [DATE]" at bounding box center [413, 271] width 91 height 11
select select "30"
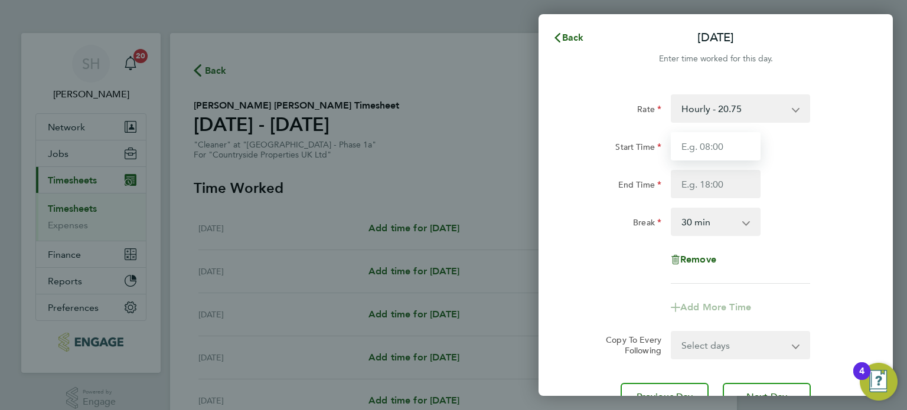
click at [734, 145] on input "Start Time" at bounding box center [716, 146] width 90 height 28
type input "07:00"
click at [720, 182] on input "End Time" at bounding box center [716, 184] width 90 height 28
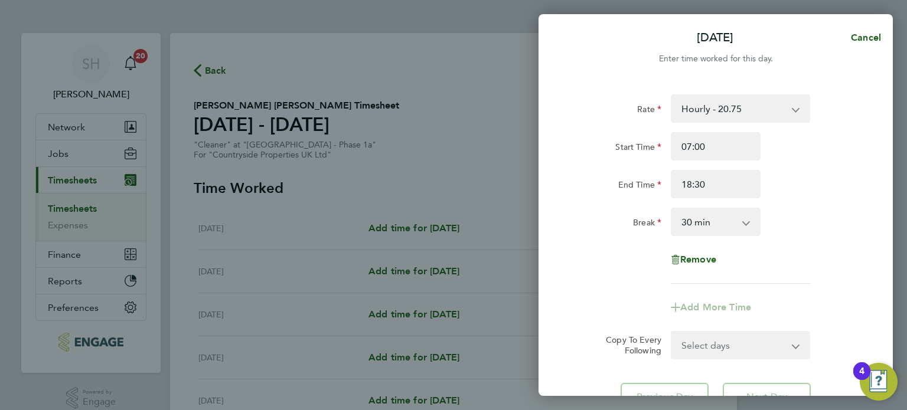
click at [789, 248] on div "Rate Hourly - 20.75 Start Time 07:00 End Time 18:30 Break 0 min 15 min 30 min 4…" at bounding box center [716, 189] width 288 height 190
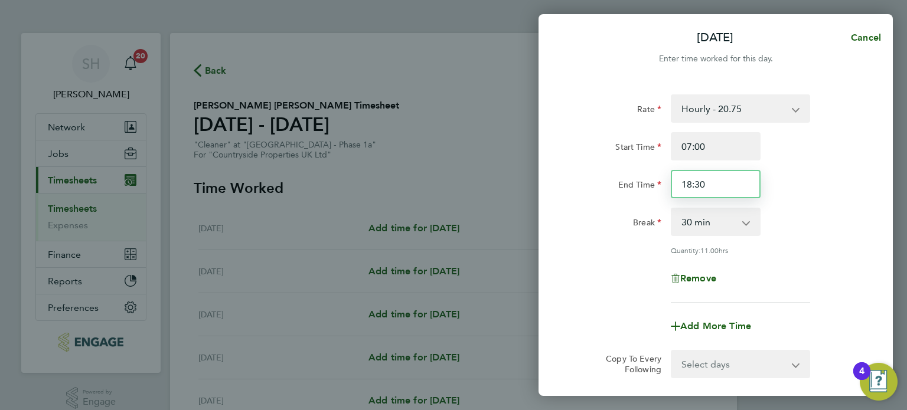
click at [728, 182] on input "18:30" at bounding box center [716, 184] width 90 height 28
drag, startPoint x: 728, startPoint y: 182, endPoint x: 668, endPoint y: 186, distance: 59.2
click at [668, 186] on div "18:30" at bounding box center [715, 184] width 99 height 28
click at [746, 221] on app-icon-cross-button at bounding box center [752, 222] width 14 height 26
drag, startPoint x: 714, startPoint y: 182, endPoint x: 641, endPoint y: 176, distance: 73.5
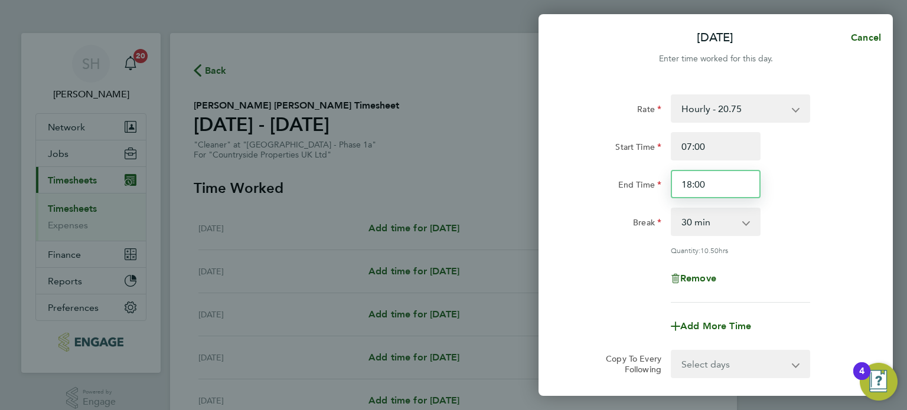
click at [641, 176] on div "End Time 18:00" at bounding box center [716, 184] width 298 height 28
type input "18:30"
click at [745, 224] on app-icon-cross-button at bounding box center [752, 222] width 14 height 26
click at [747, 220] on app-icon-cross-button at bounding box center [752, 222] width 14 height 26
click at [706, 226] on select "0 min 15 min 30 min 45 min 60 min 75 min 90 min" at bounding box center [708, 222] width 73 height 26
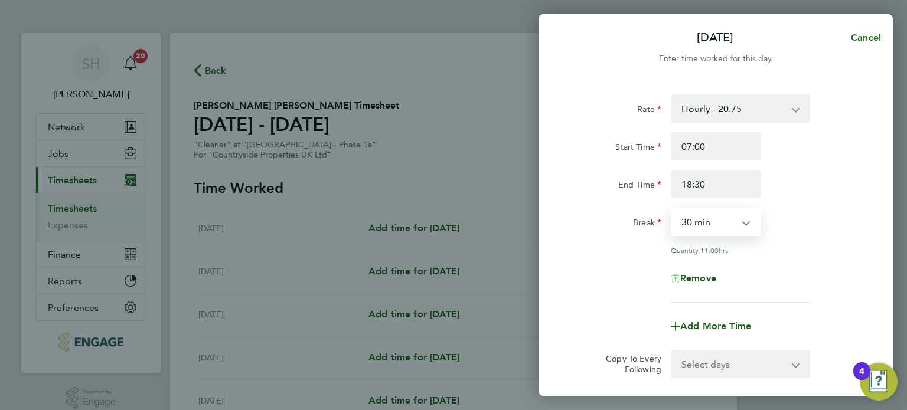
select select "60"
click at [672, 209] on select "0 min 15 min 30 min 45 min 60 min 75 min 90 min" at bounding box center [708, 222] width 73 height 26
click at [831, 202] on div "Rate Hourly - 20.75 Start Time 07:00 End Time 18:30 Break 0 min 15 min 30 min 4…" at bounding box center [716, 198] width 288 height 208
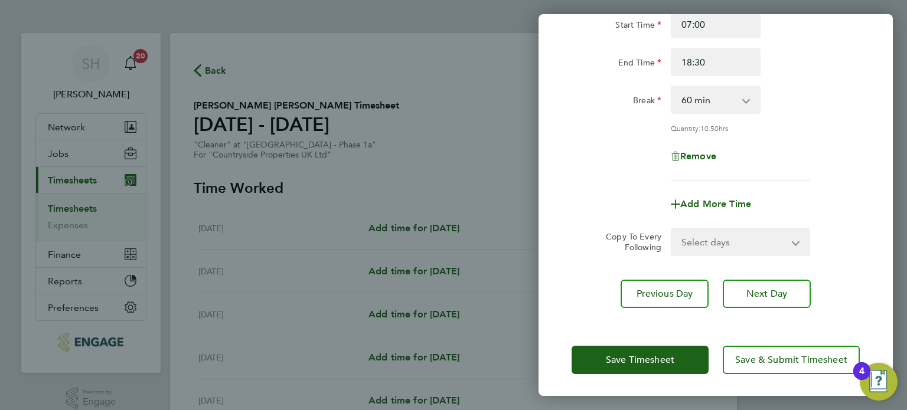
click at [761, 240] on select "Select days Day Weekday (Mon-Fri) Weekend (Sat-Sun) [DATE] [DATE] [DATE] [DATE]…" at bounding box center [734, 242] width 124 height 26
select select "DAY"
click at [672, 229] on select "Select days Day Weekday (Mon-Fri) Weekend (Sat-Sun) [DATE] [DATE] [DATE] [DATE]…" at bounding box center [734, 242] width 124 height 26
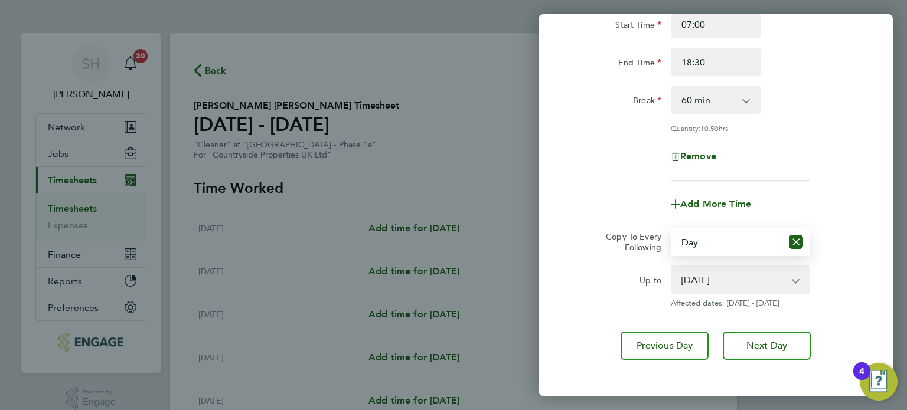
click at [795, 278] on app-icon-cross-button at bounding box center [802, 280] width 14 height 26
click at [743, 277] on select "[DATE] [DATE] [DATE] [DATE] [DATE]" at bounding box center [733, 280] width 123 height 26
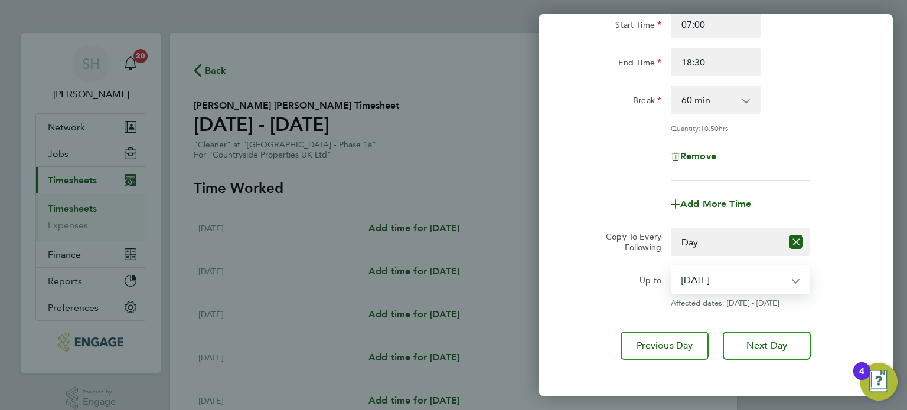
select select "[DATE]"
click at [672, 267] on select "[DATE] [DATE] [DATE] [DATE] [DATE]" at bounding box center [733, 280] width 123 height 26
click at [869, 193] on div "Rate Hourly - 20.75 Start Time 07:00 End Time 18:30 Break 0 min 15 min 30 min 4…" at bounding box center [716, 166] width 354 height 416
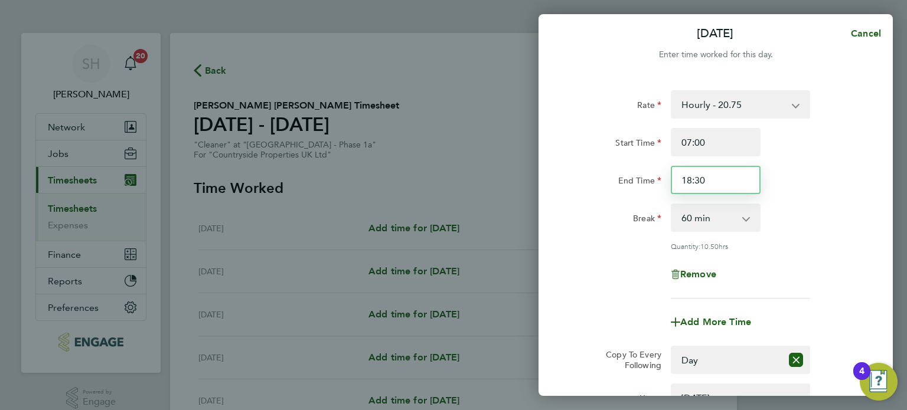
click at [707, 179] on input "18:30" at bounding box center [716, 180] width 90 height 28
drag, startPoint x: 718, startPoint y: 177, endPoint x: 660, endPoint y: 174, distance: 58.5
click at [660, 174] on div "End Time 18:301" at bounding box center [716, 180] width 298 height 28
type input "18:00"
click at [795, 181] on div "End Time 18:00" at bounding box center [716, 180] width 298 height 28
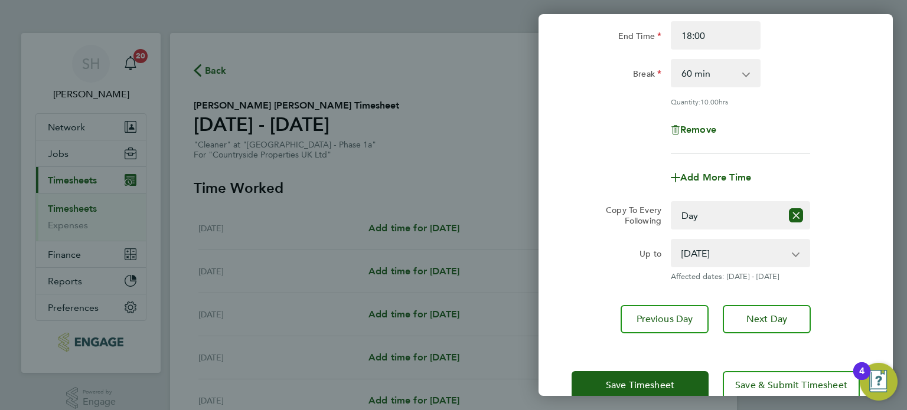
scroll to position [174, 0]
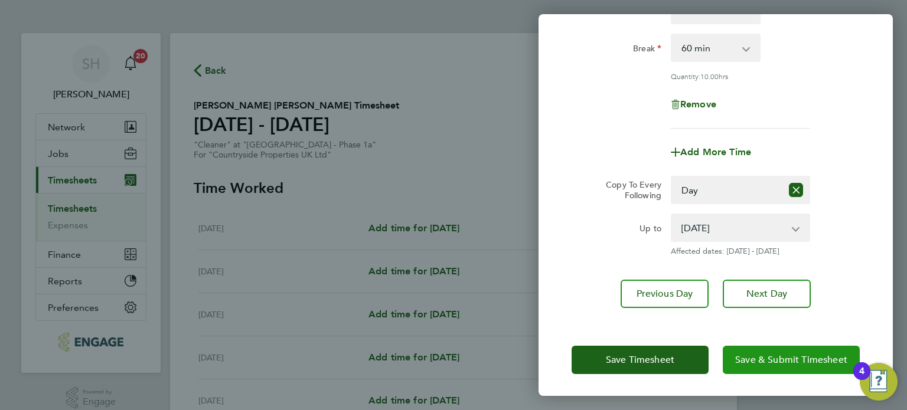
click at [794, 360] on span "Save & Submit Timesheet" at bounding box center [791, 360] width 112 height 12
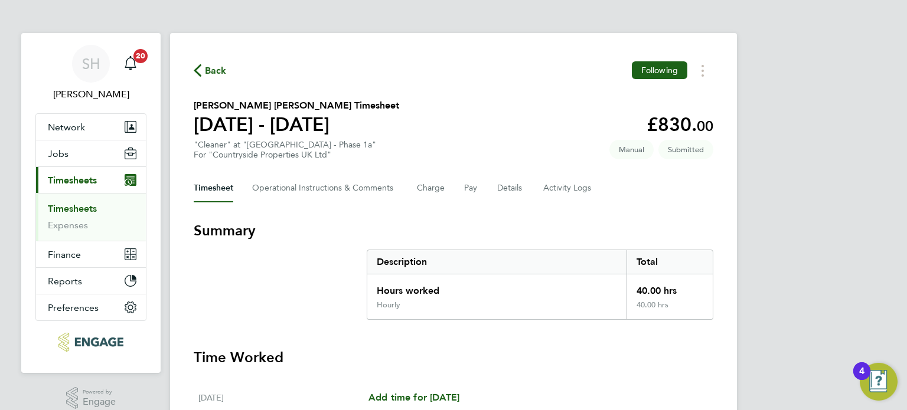
click at [213, 73] on span "Back" at bounding box center [216, 71] width 22 height 14
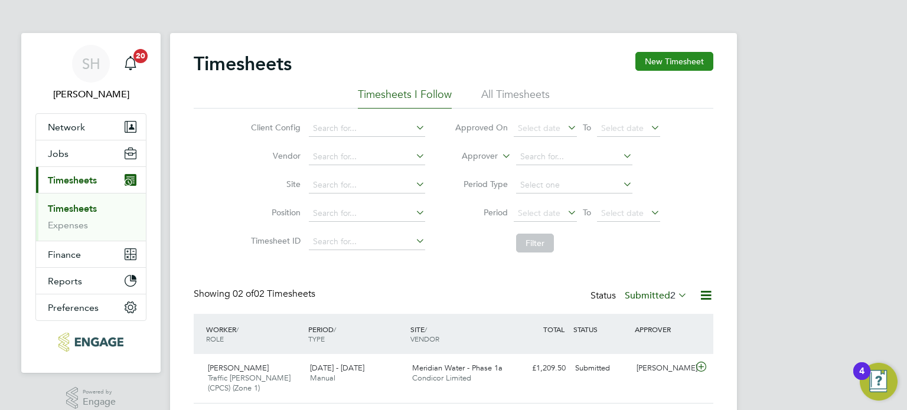
click at [689, 56] on button "New Timesheet" at bounding box center [674, 61] width 78 height 19
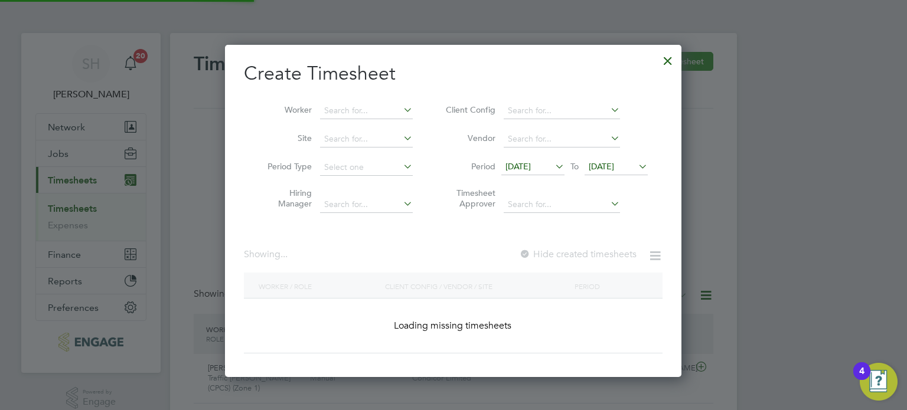
scroll to position [521, 457]
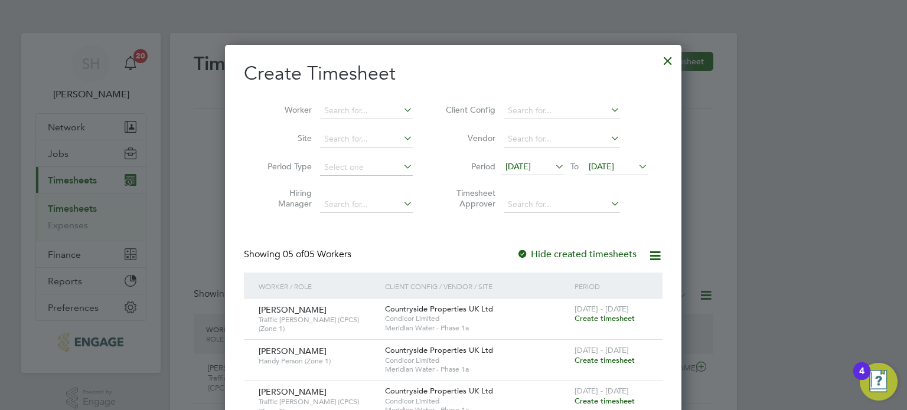
click at [531, 165] on span "[DATE]" at bounding box center [517, 166] width 25 height 11
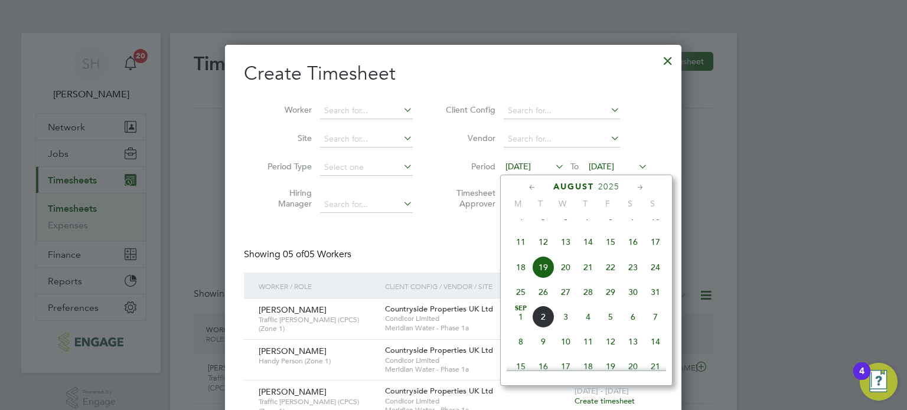
click at [520, 304] on span "25" at bounding box center [521, 292] width 22 height 22
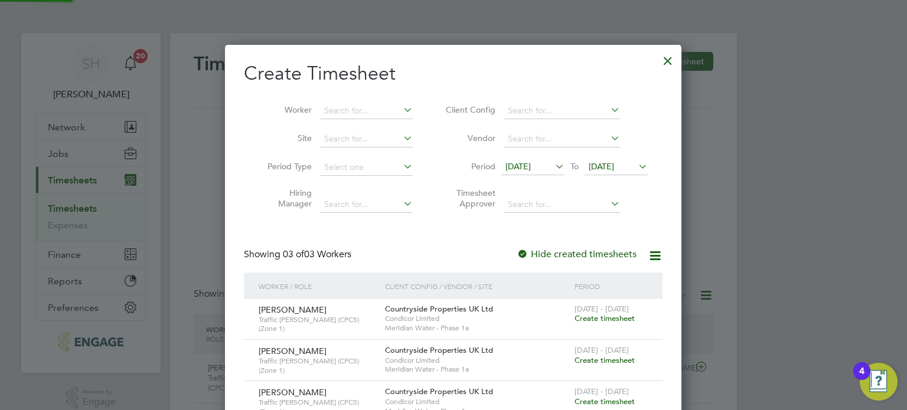
scroll to position [399, 457]
click at [636, 167] on icon at bounding box center [636, 166] width 0 height 17
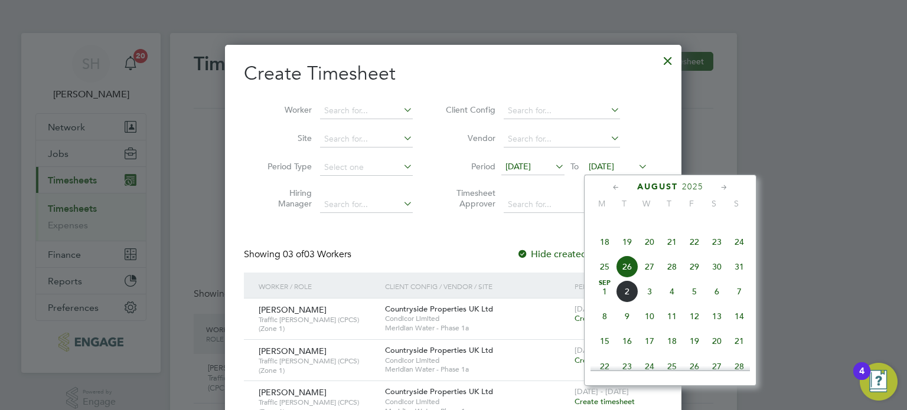
click at [739, 278] on span "31" at bounding box center [739, 267] width 22 height 22
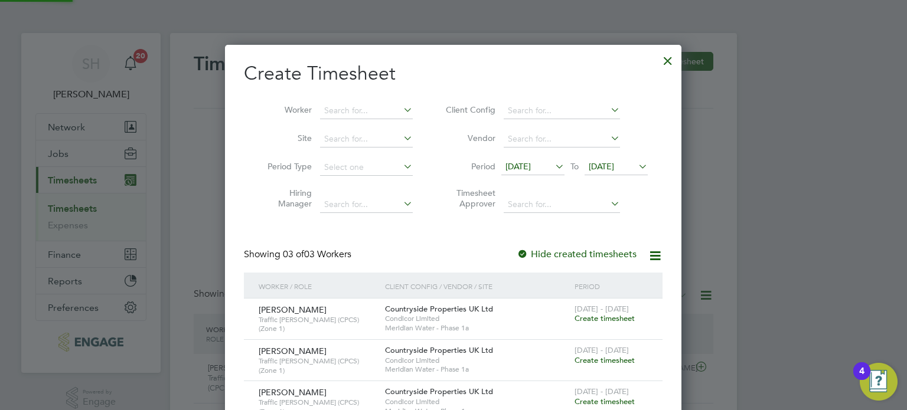
scroll to position [399, 457]
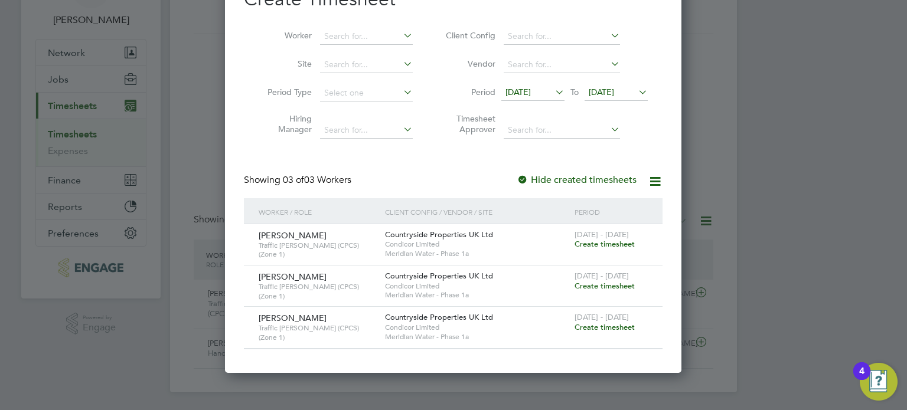
click at [596, 322] on span "Create timesheet" at bounding box center [605, 327] width 60 height 10
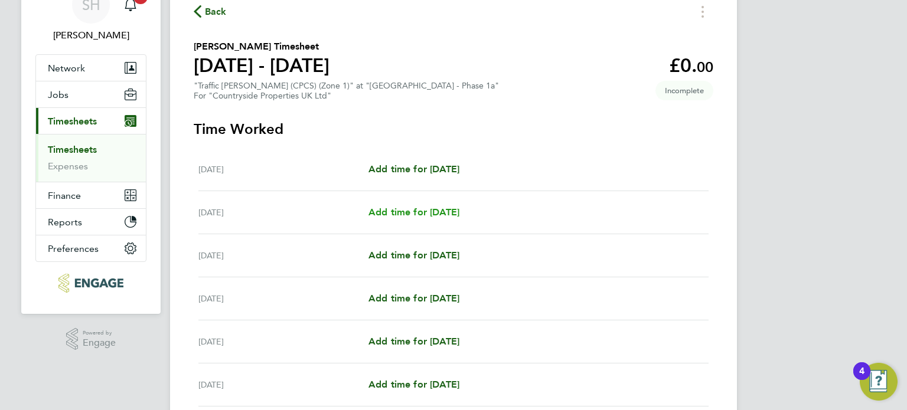
click at [436, 210] on span "Add time for [DATE]" at bounding box center [413, 212] width 91 height 11
select select "30"
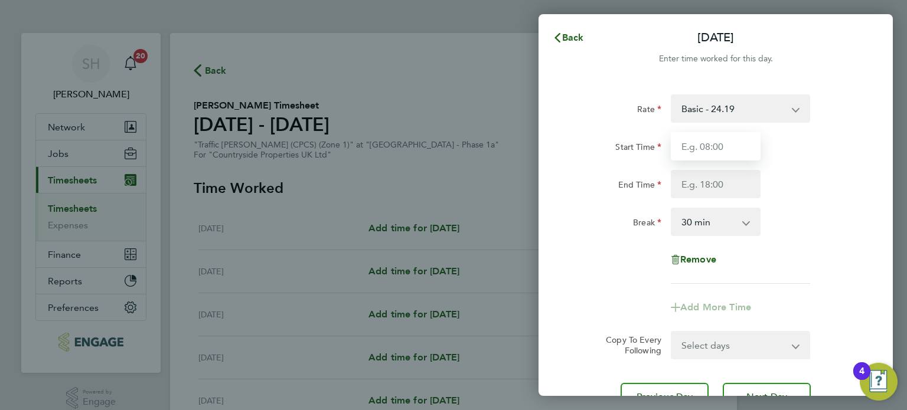
click at [729, 148] on input "Start Time" at bounding box center [716, 146] width 90 height 28
type input "08:00"
click at [726, 182] on input "End Time" at bounding box center [716, 184] width 90 height 28
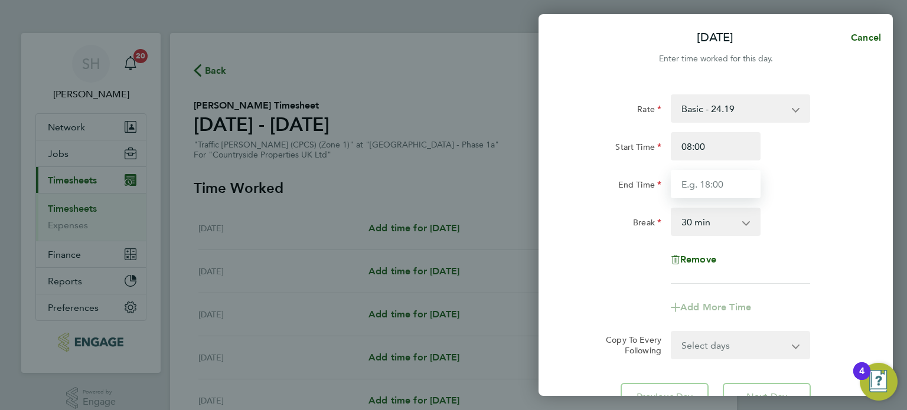
type input "18:00"
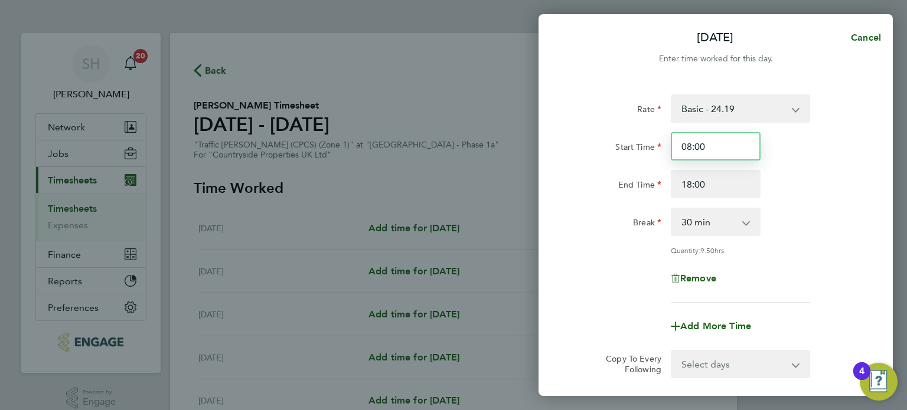
drag, startPoint x: 710, startPoint y: 147, endPoint x: 666, endPoint y: 150, distance: 44.4
click at [666, 150] on div "08:00" at bounding box center [715, 146] width 99 height 28
type input "07:00"
click at [788, 191] on div "End Time 18:00" at bounding box center [716, 184] width 298 height 28
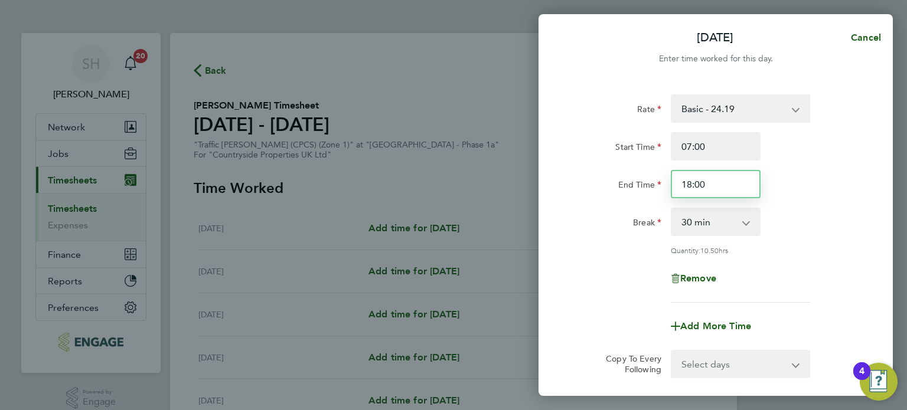
drag, startPoint x: 708, startPoint y: 187, endPoint x: 667, endPoint y: 177, distance: 42.5
click at [667, 177] on div "18:00" at bounding box center [715, 184] width 99 height 28
type input "17:30"
click at [816, 194] on div "End Time 17:30" at bounding box center [716, 184] width 298 height 28
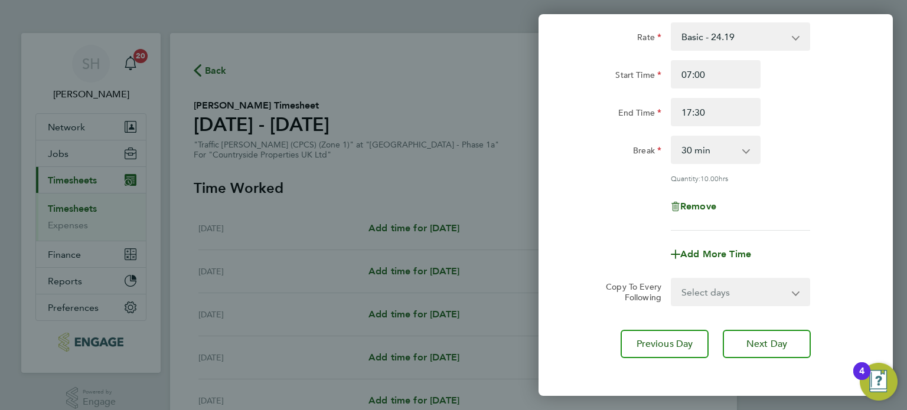
scroll to position [118, 0]
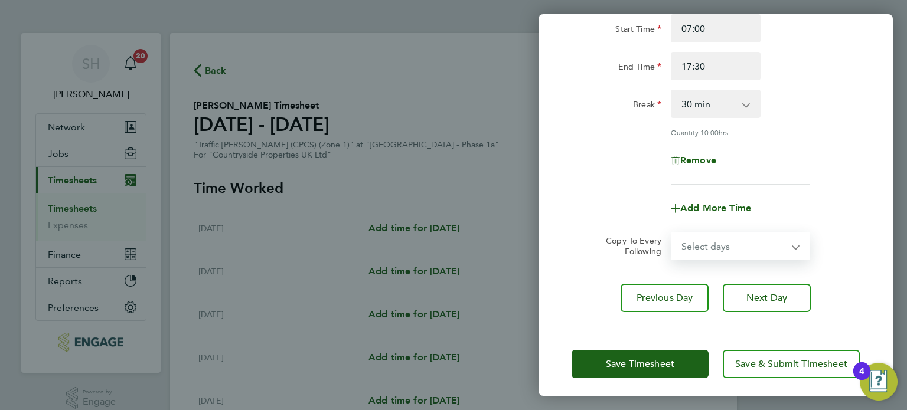
click at [759, 244] on select "Select days Day Weekday (Mon-Fri) Weekend (Sat-Sun) [DATE] [DATE] [DATE] [DATE]…" at bounding box center [734, 246] width 124 height 26
select select "DAY"
click at [672, 233] on select "Select days Day Weekday (Mon-Fri) Weekend (Sat-Sun) [DATE] [DATE] [DATE] [DATE]…" at bounding box center [734, 246] width 124 height 26
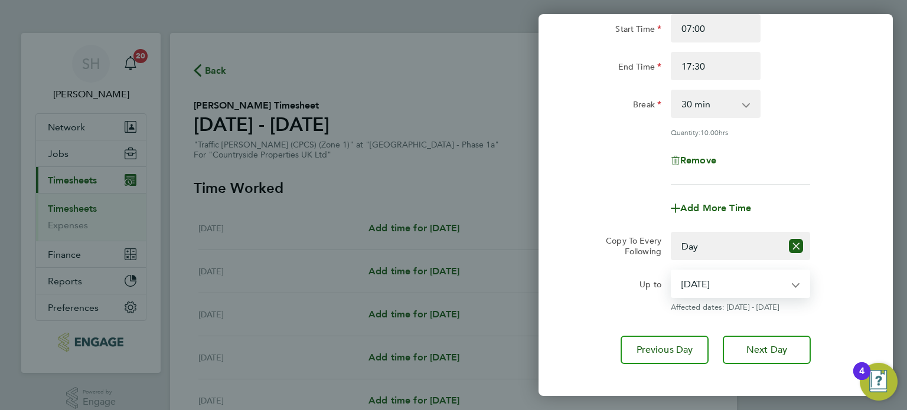
click at [739, 282] on select "[DATE] [DATE] [DATE] [DATE] [DATE]" at bounding box center [733, 284] width 123 height 26
select select "[DATE]"
click at [672, 271] on select "[DATE] [DATE] [DATE] [DATE] [DATE]" at bounding box center [733, 284] width 123 height 26
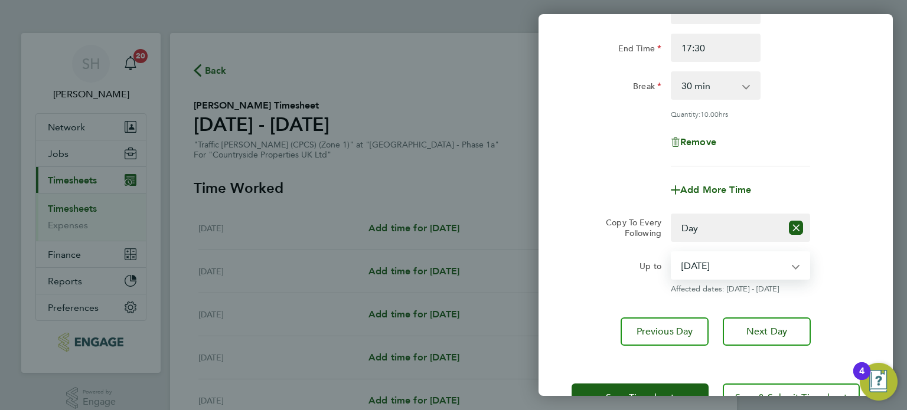
scroll to position [174, 0]
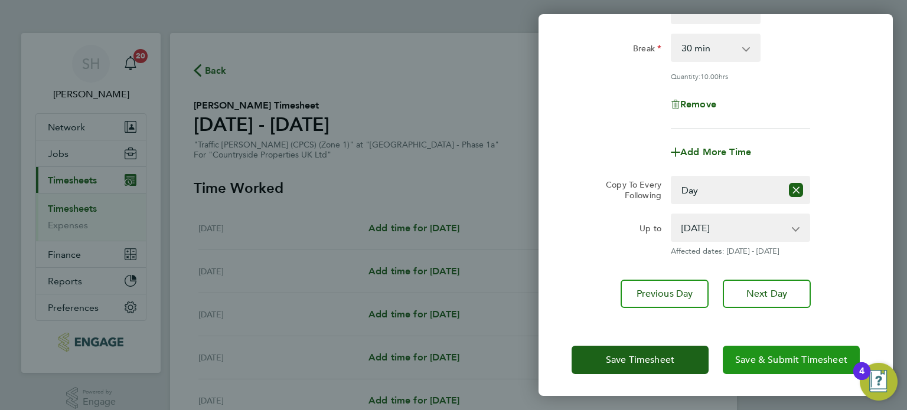
click at [794, 358] on span "Save & Submit Timesheet" at bounding box center [791, 360] width 112 height 12
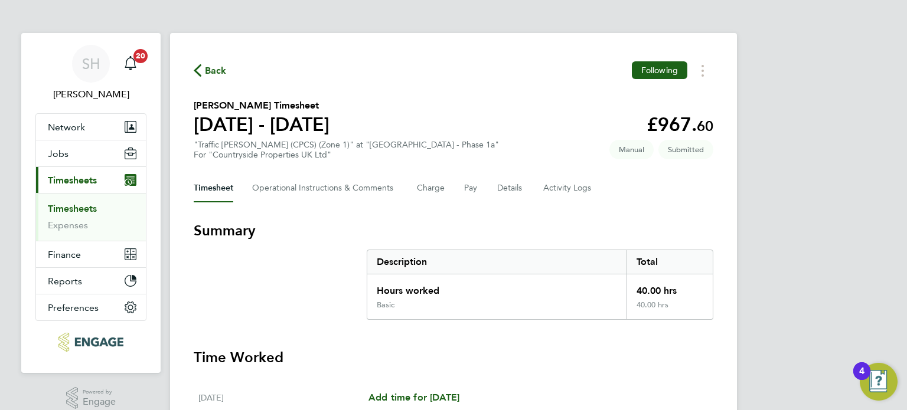
click at [209, 70] on span "Back" at bounding box center [216, 71] width 22 height 14
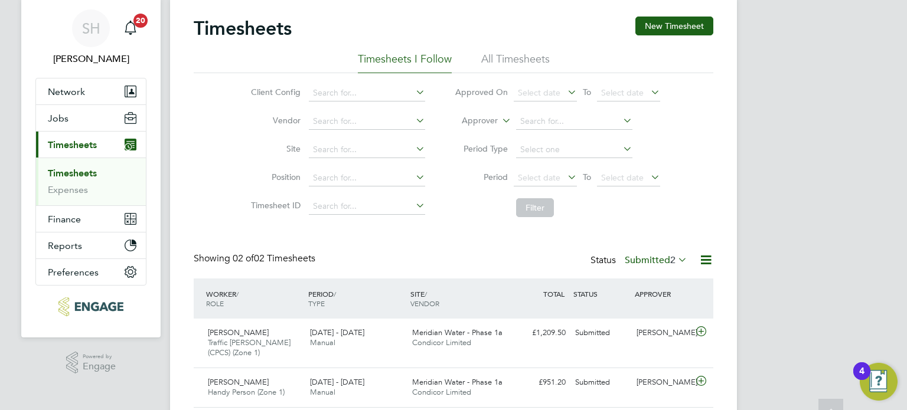
scroll to position [15, 0]
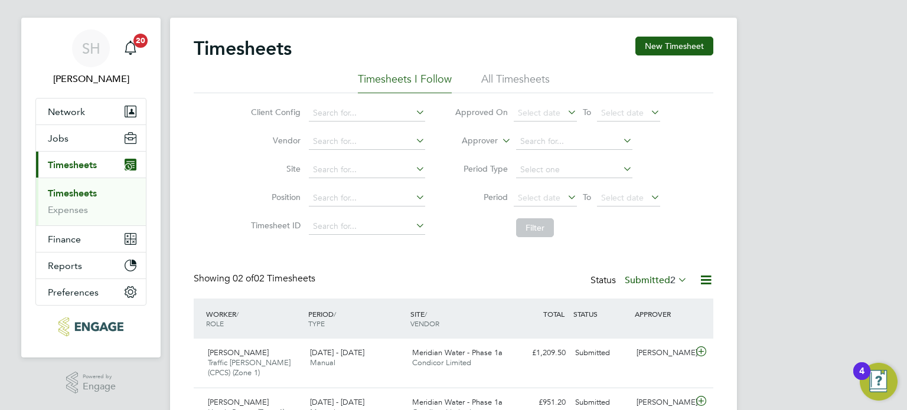
click at [527, 83] on li "All Timesheets" at bounding box center [515, 82] width 69 height 21
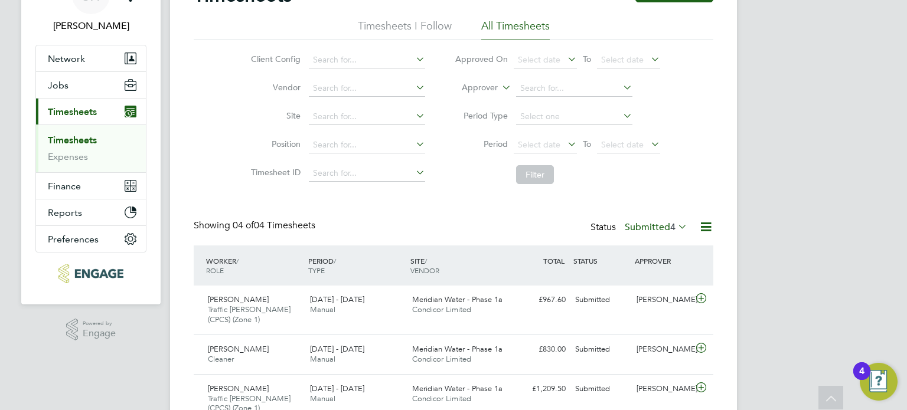
scroll to position [0, 0]
